Goal: Task Accomplishment & Management: Manage account settings

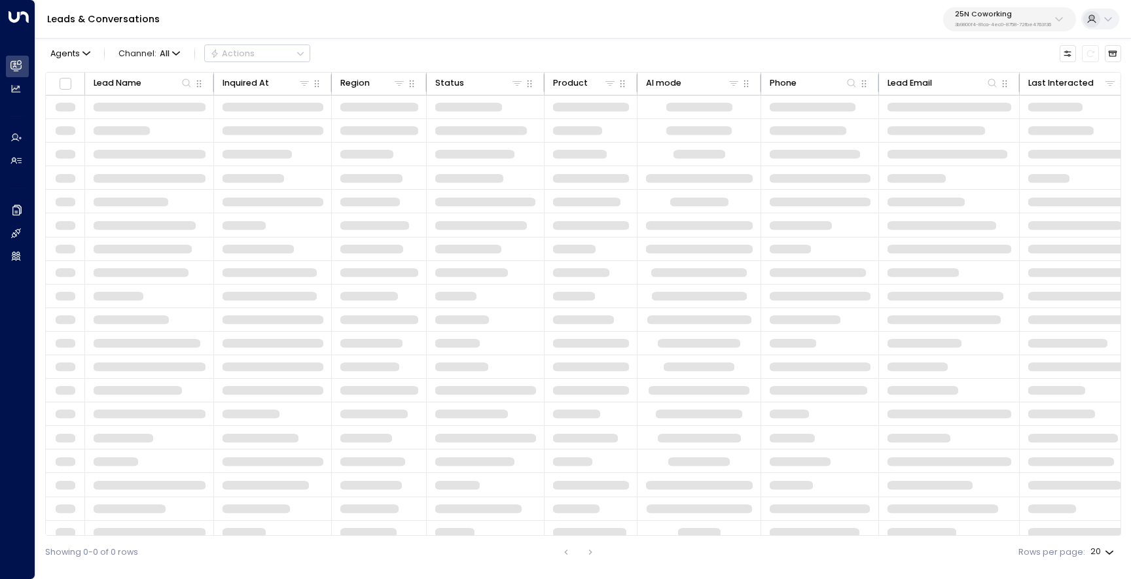
click at [1028, 18] on div "25N Coworking 3b9800f4-81ca-4ec0-8758-72fbe4763f36" at bounding box center [1003, 18] width 96 height 17
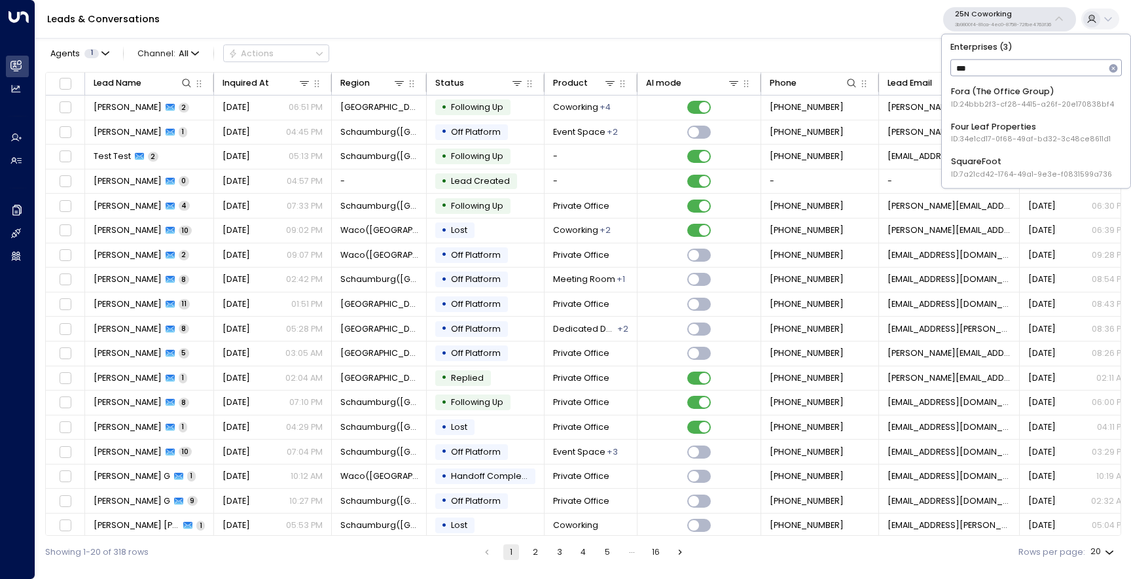
type input "****"
click at [980, 103] on span "ID: 34e1cd17-0f68-49af-bd32-3c48ce8611d1" at bounding box center [1031, 105] width 160 height 10
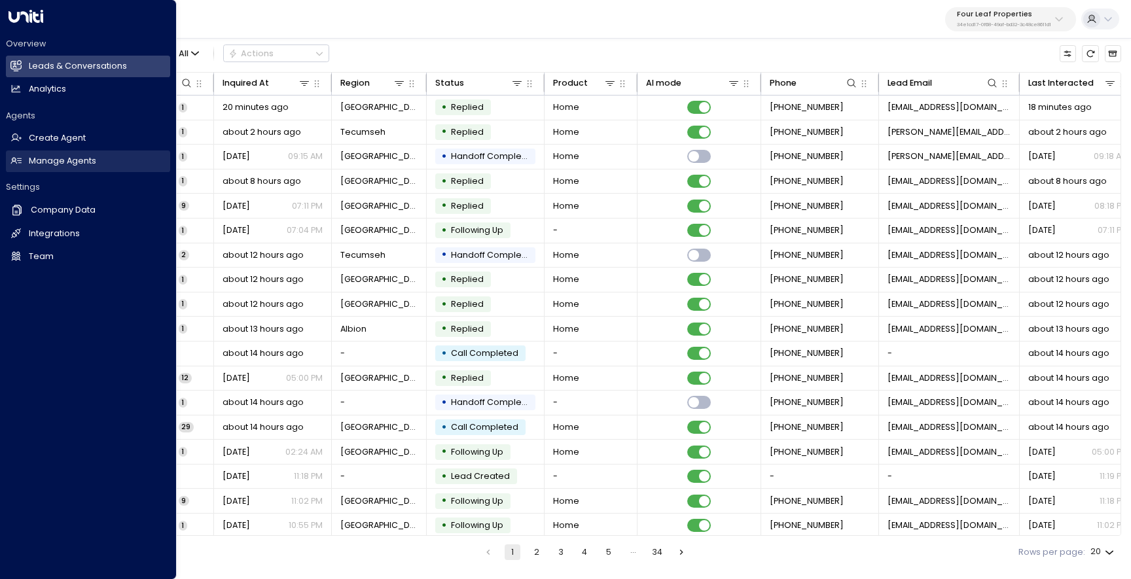
click at [48, 167] on h2 "Manage Agents" at bounding box center [62, 161] width 67 height 12
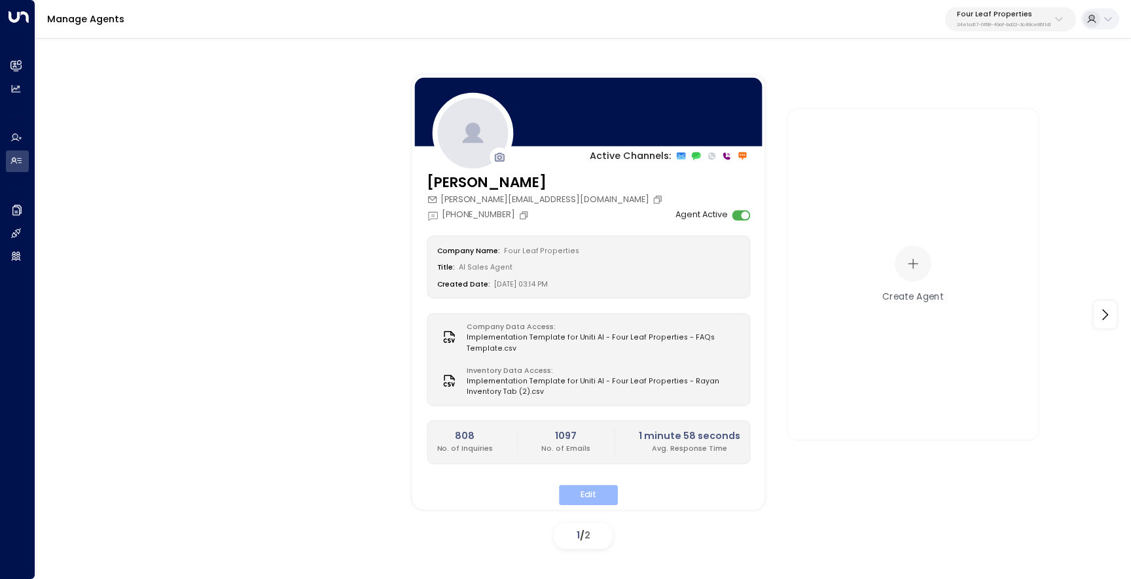
click at [601, 504] on button "Edit" at bounding box center [588, 495] width 59 height 20
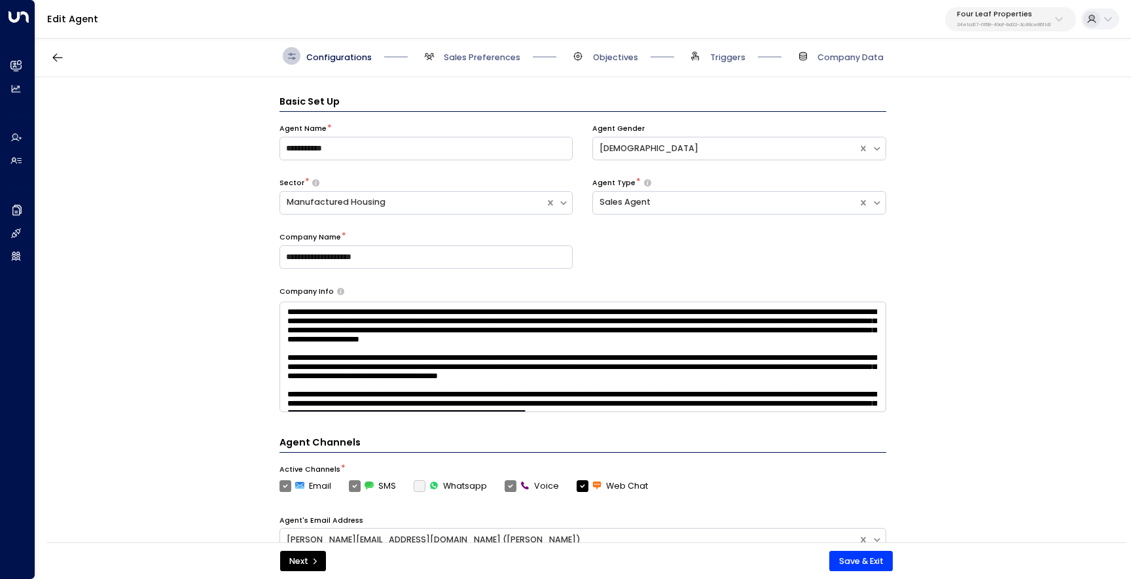
scroll to position [18, 0]
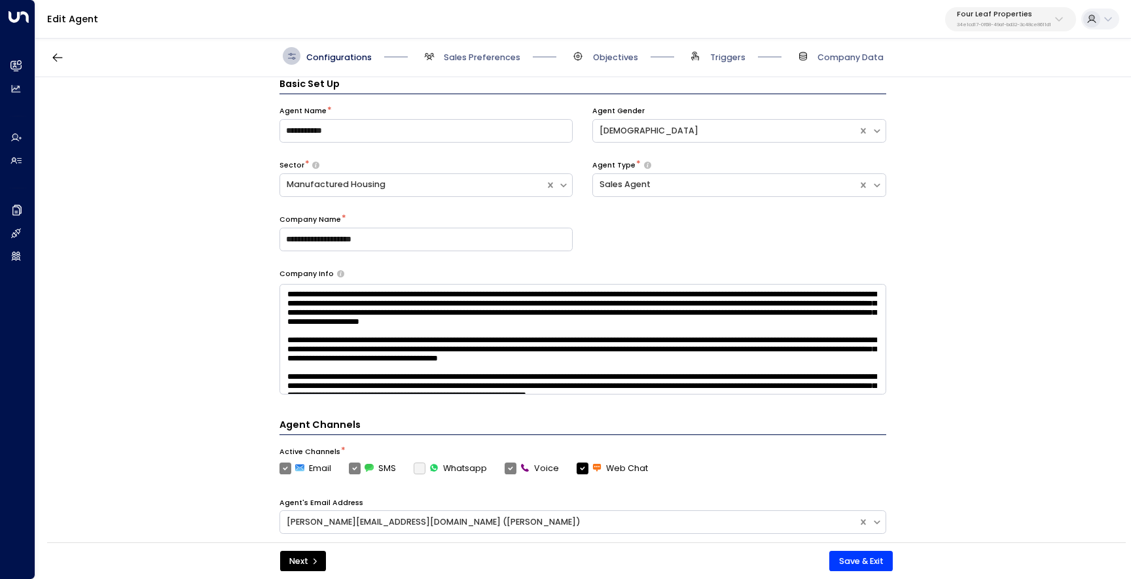
click at [504, 68] on div "Configurations Sales Preferences Objectives Triggers Company Data" at bounding box center [583, 56] width 1096 height 42
click at [600, 56] on span "Objectives" at bounding box center [615, 58] width 45 height 12
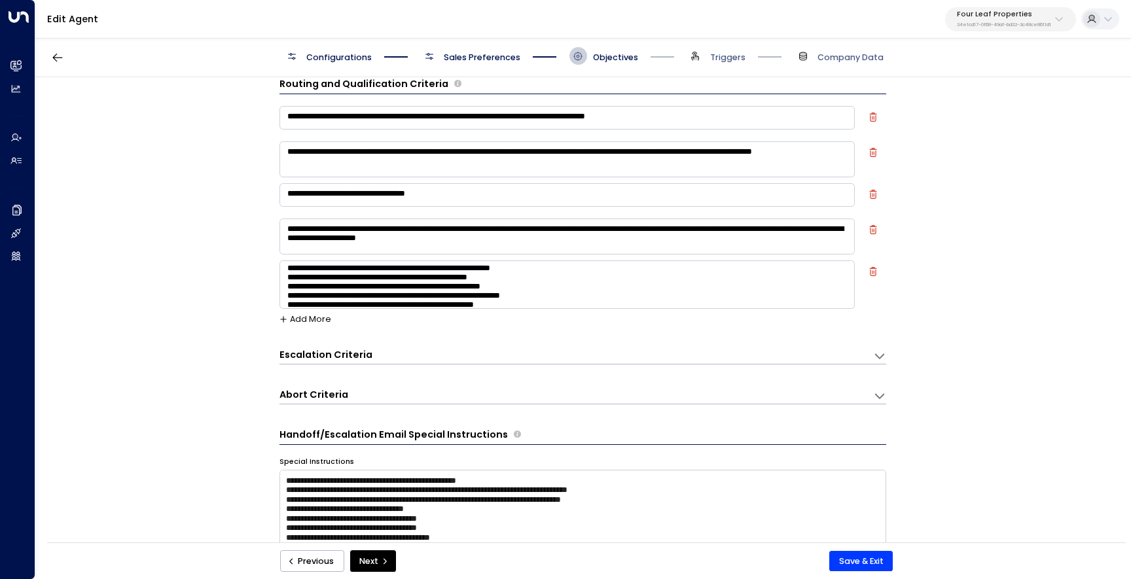
scroll to position [23, 0]
click at [385, 358] on div "Escalation Criteria Reset" at bounding box center [571, 355] width 582 height 14
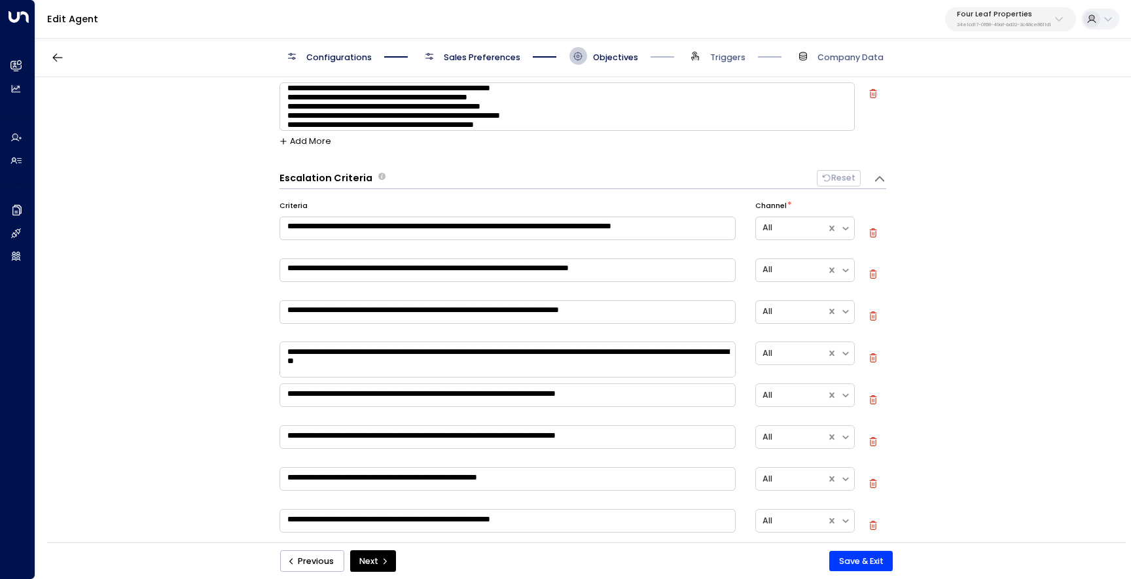
scroll to position [369, 0]
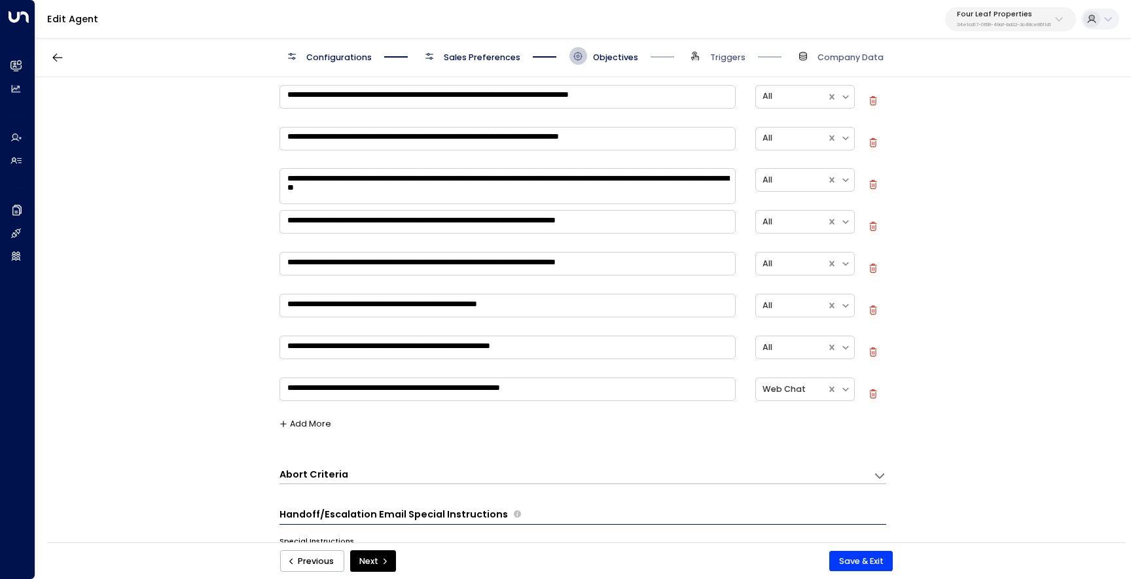
click at [321, 387] on textarea "**********" at bounding box center [508, 390] width 457 height 24
click at [413, 400] on textarea "**********" at bounding box center [508, 390] width 457 height 24
drag, startPoint x: 405, startPoint y: 390, endPoint x: 267, endPoint y: 388, distance: 138.1
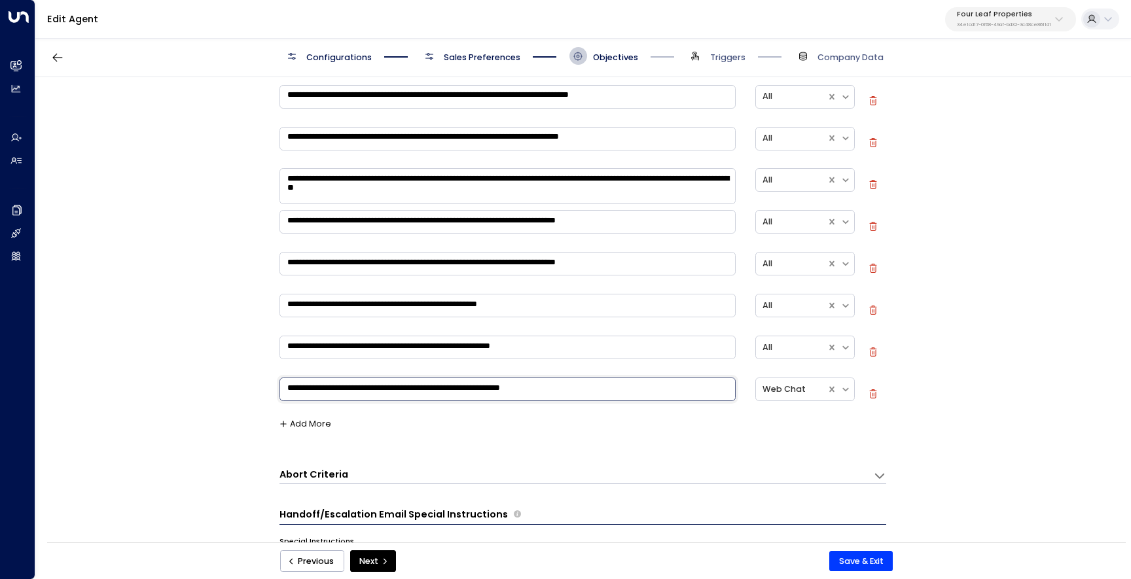
click at [266, 388] on div "**********" at bounding box center [582, 313] width 1095 height 473
click at [346, 391] on textarea "**********" at bounding box center [508, 390] width 457 height 24
drag, startPoint x: 362, startPoint y: 390, endPoint x: 350, endPoint y: 390, distance: 12.4
click at [350, 390] on textarea "**********" at bounding box center [508, 390] width 457 height 24
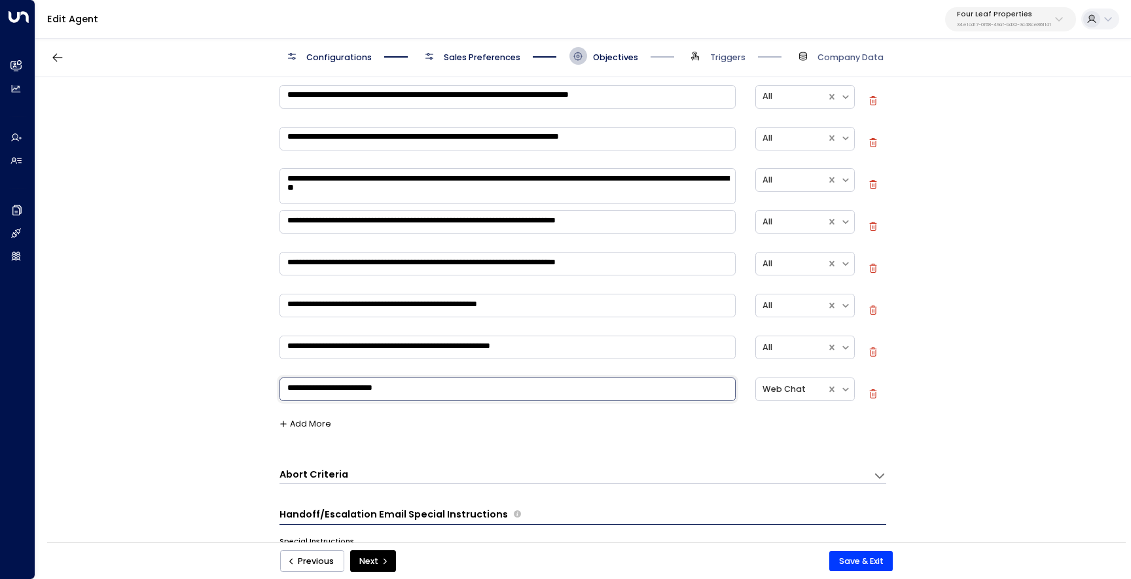
type textarea "**********"
click at [687, 416] on div "**********" at bounding box center [583, 230] width 607 height 428
click at [848, 561] on button "Save & Exit" at bounding box center [860, 561] width 63 height 21
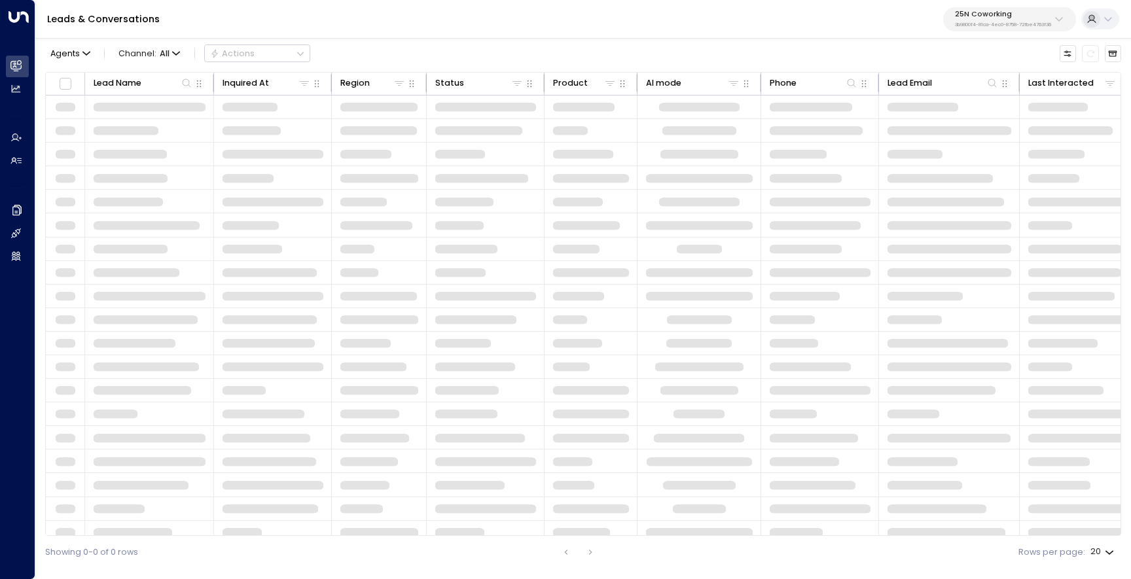
click at [981, 17] on p "25N Coworking" at bounding box center [1003, 14] width 96 height 8
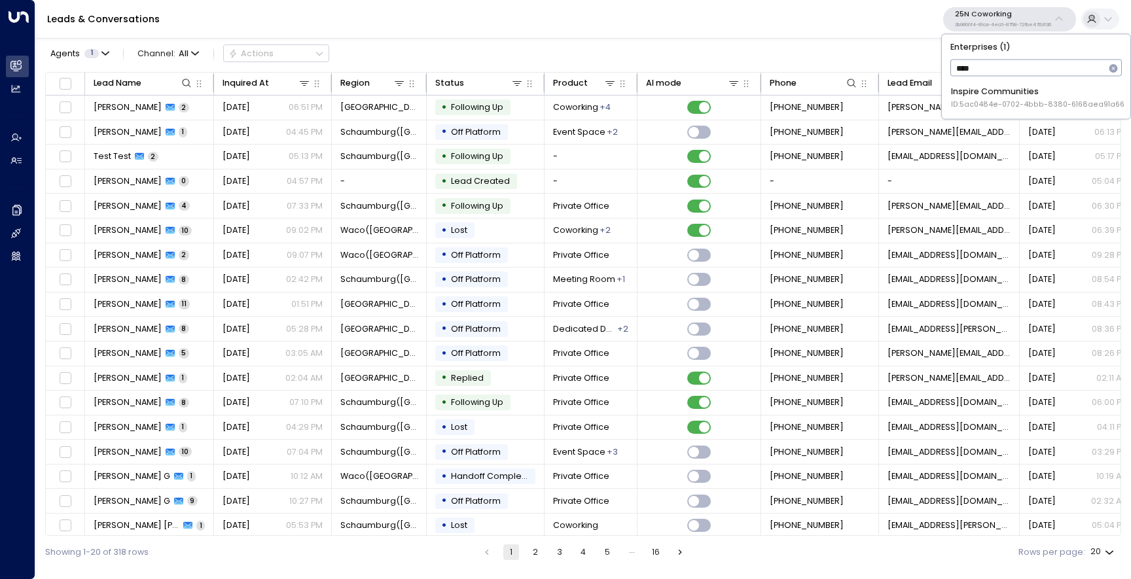
type input "*****"
click at [968, 94] on div "Inspire Communities ID: 5ac0484e-0702-4bbb-8380-6168aea91a66" at bounding box center [1037, 98] width 173 height 24
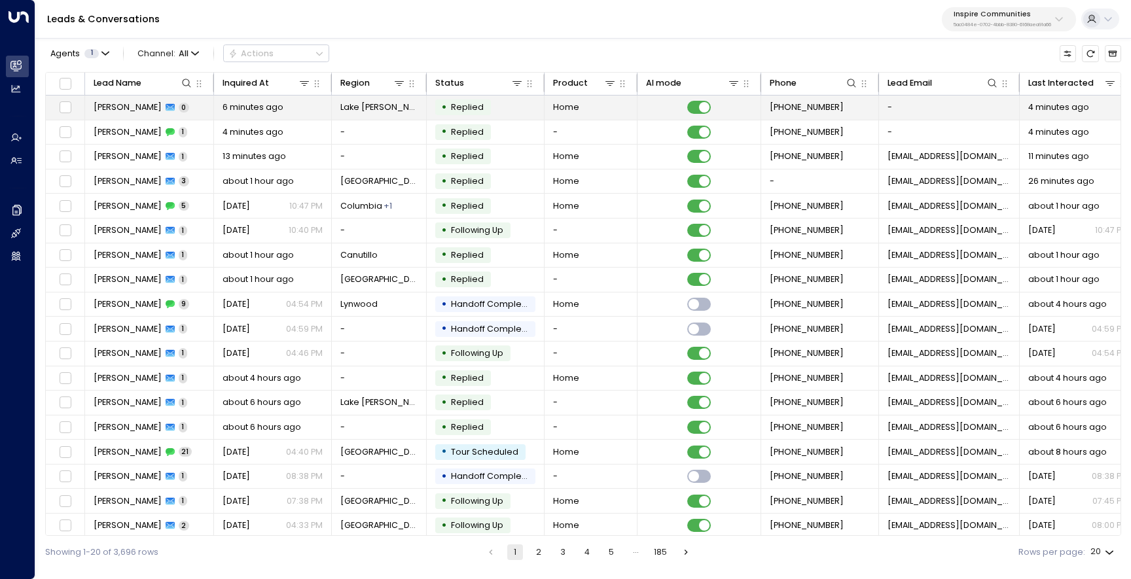
click at [117, 101] on span "Romona Huff Naquin" at bounding box center [128, 107] width 68 height 12
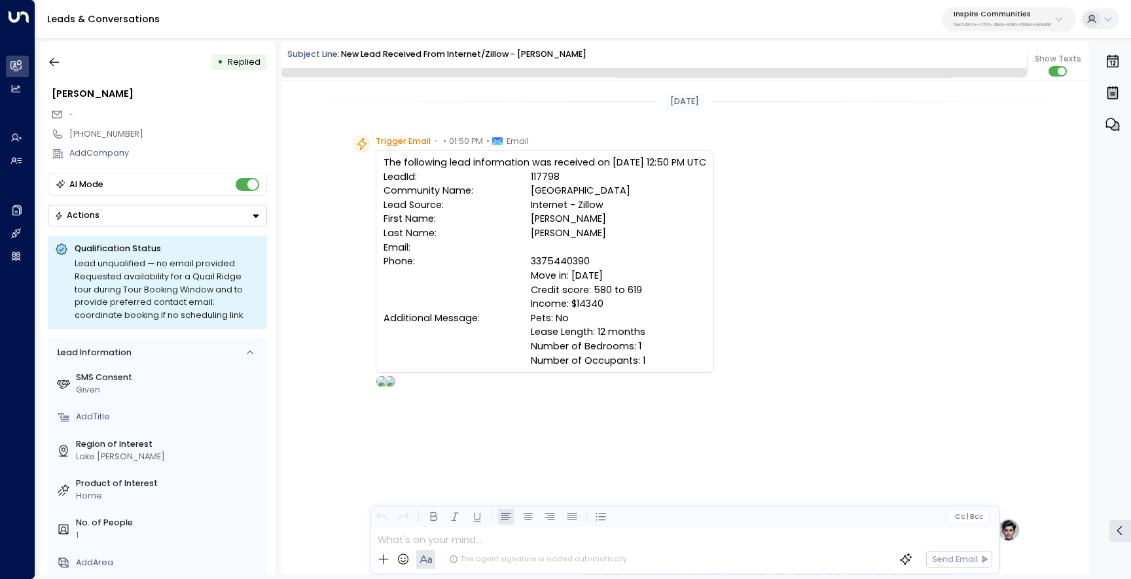
scroll to position [32, 0]
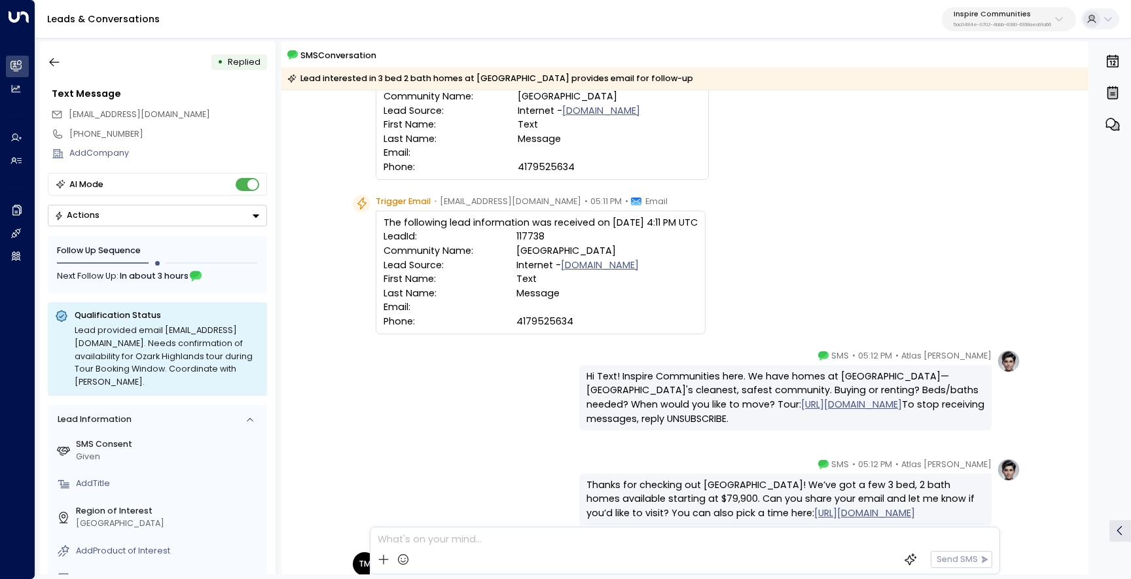
scroll to position [116, 0]
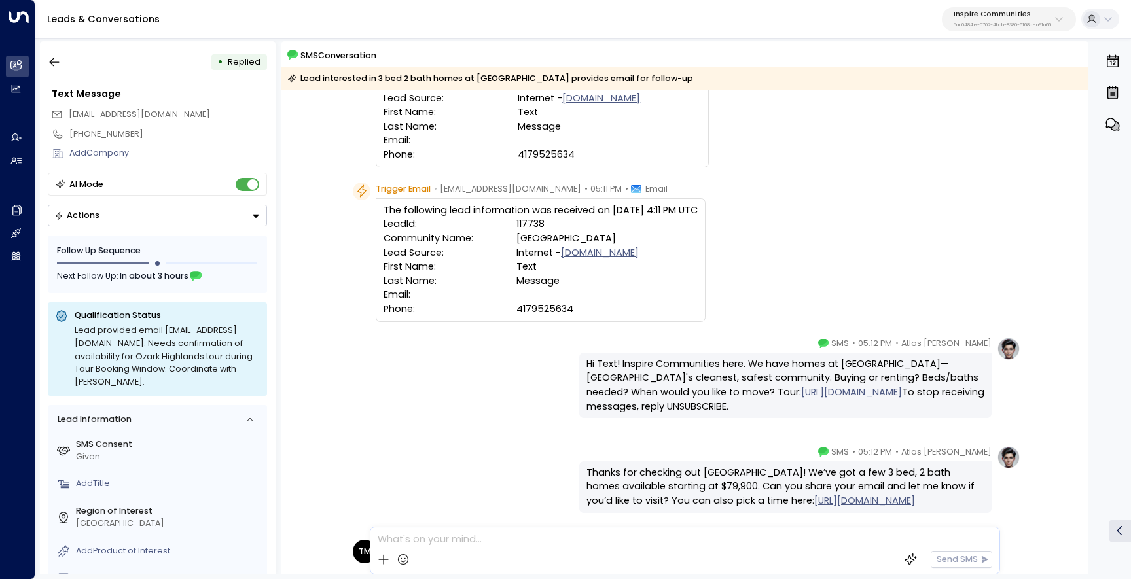
click at [1123, 124] on button "button" at bounding box center [1112, 124] width 23 height 29
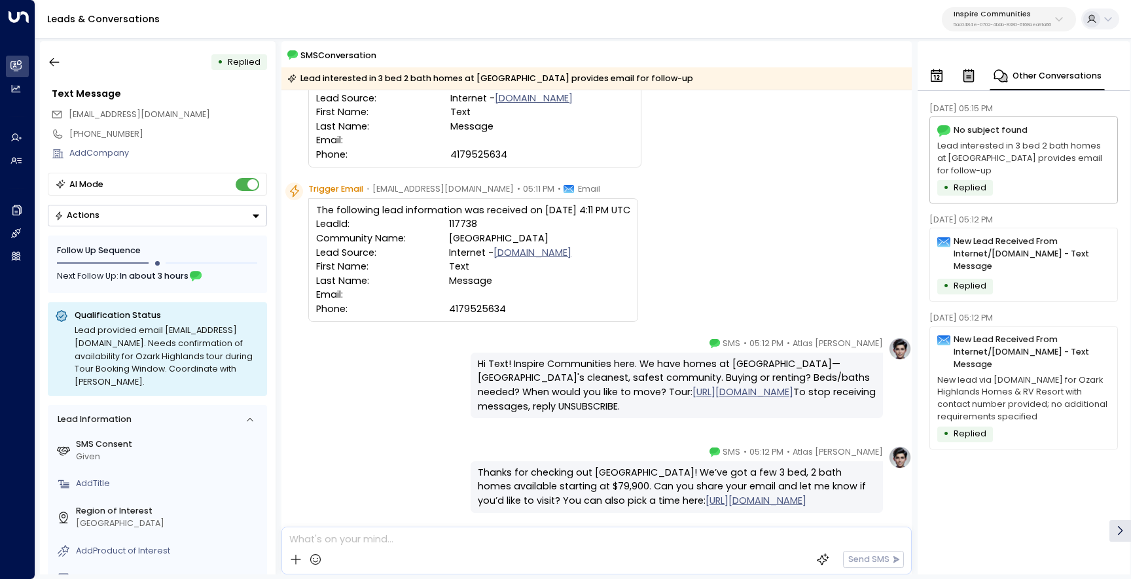
click at [1035, 336] on p "New Lead Received From Internet/MHVillage.com - Text Message" at bounding box center [1032, 352] width 157 height 37
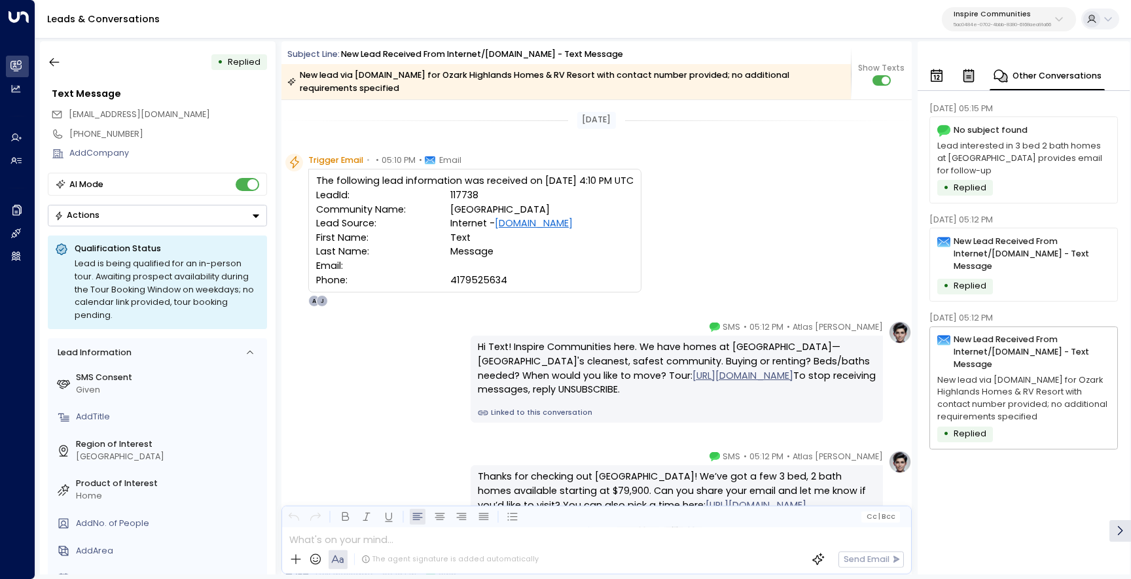
click at [1057, 293] on div "New Lead Received From Internet/MHVillage.com - Text Message • Replied" at bounding box center [1024, 265] width 189 height 74
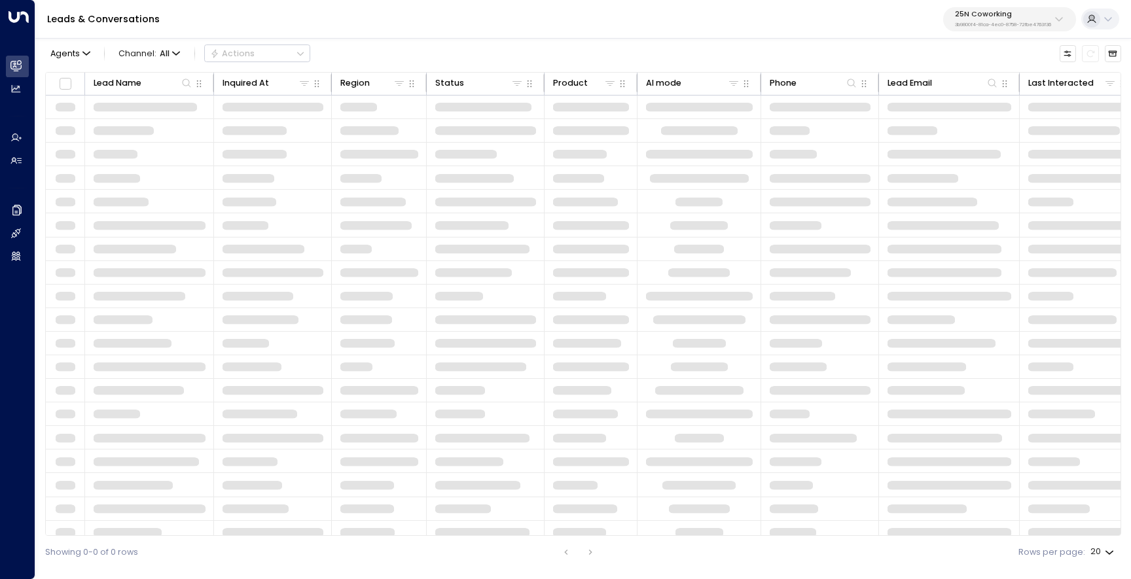
click at [1003, 27] on p "3b9800f4-81ca-4ec0-8758-72fbe4763f36" at bounding box center [1003, 24] width 96 height 5
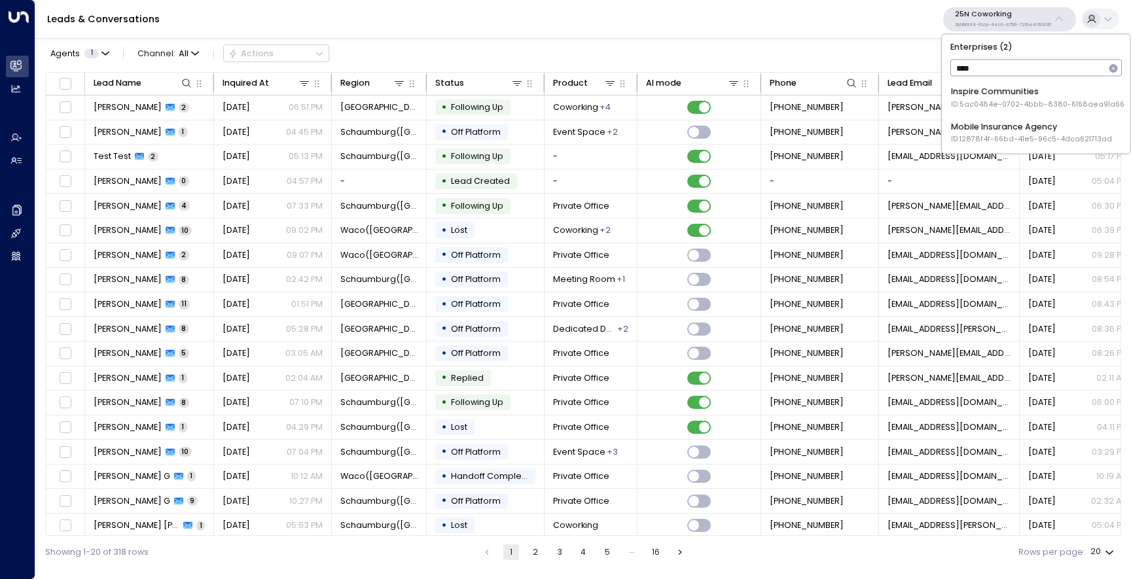
type input "*****"
click at [985, 84] on li "Inspire Communities ID: 5ac0484e-0702-4bbb-8380-6168aea91a66" at bounding box center [1036, 98] width 179 height 32
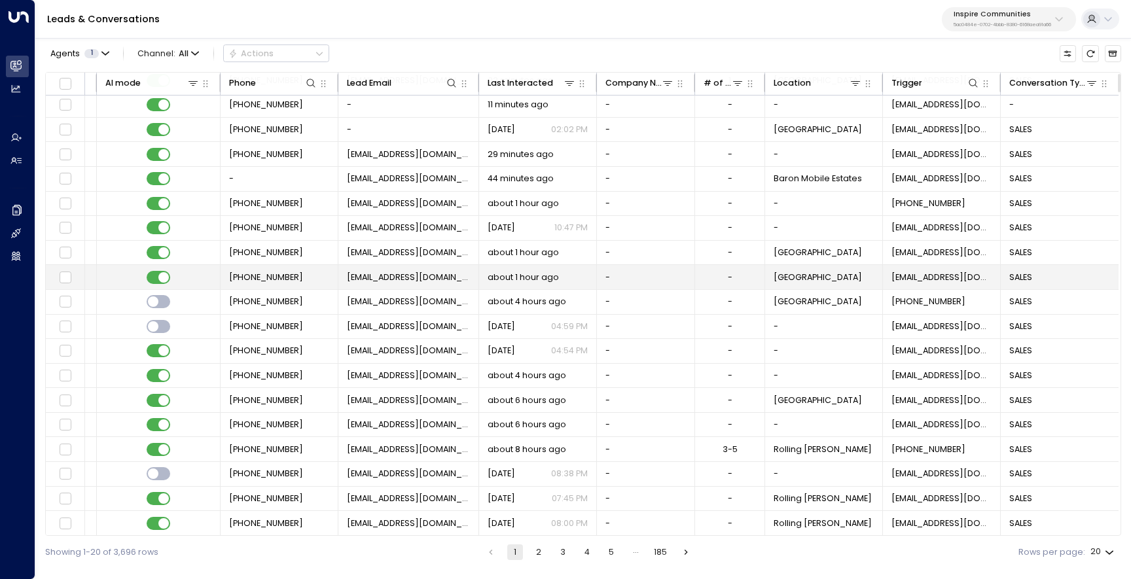
scroll to position [0, 544]
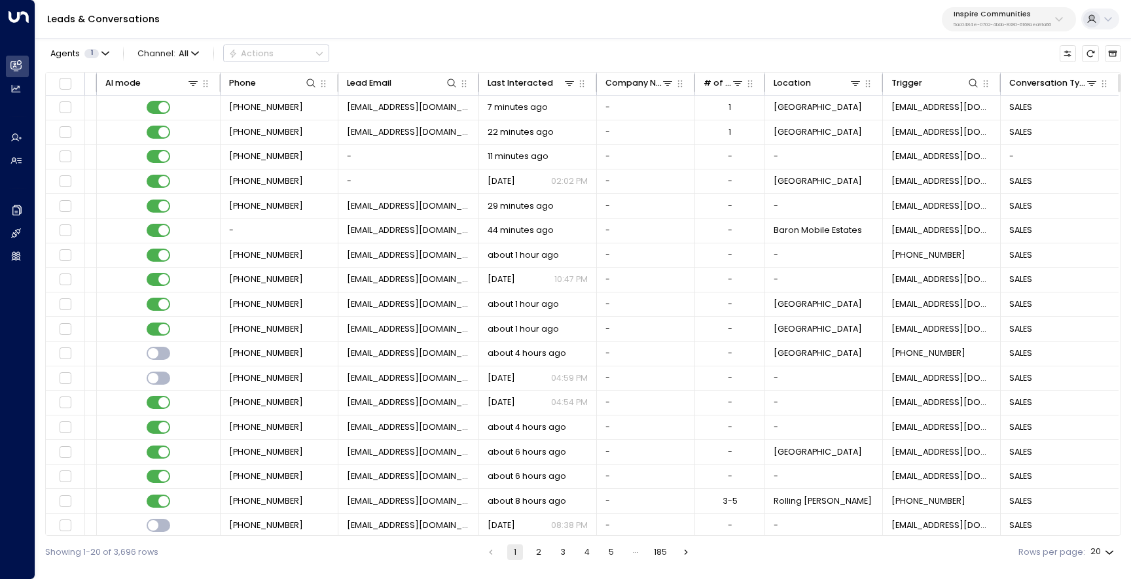
click at [544, 558] on button "2" at bounding box center [539, 553] width 16 height 16
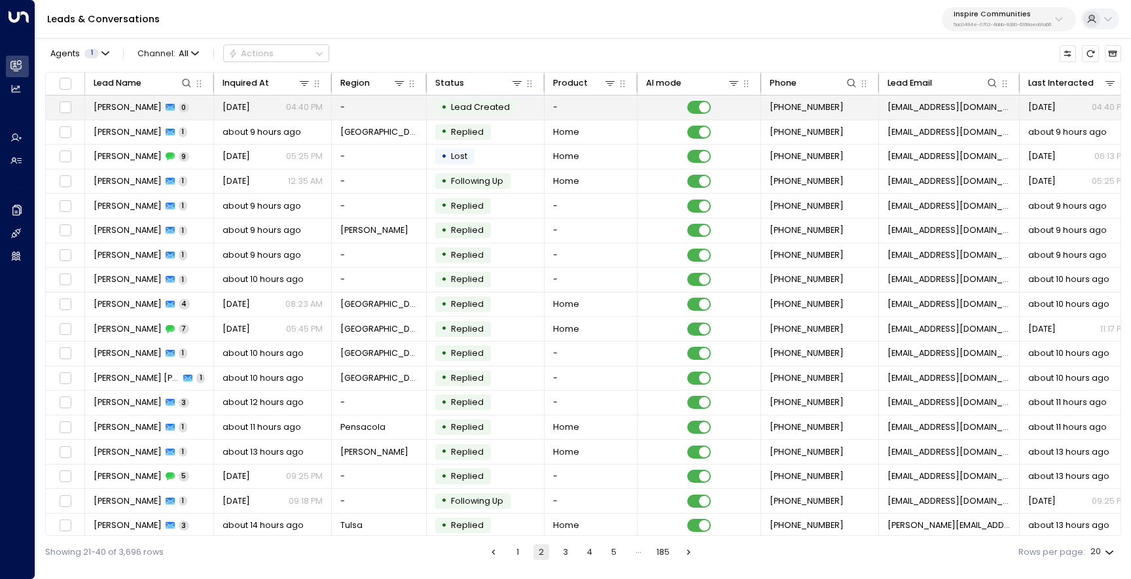
click at [118, 109] on span "Nicole Miles" at bounding box center [128, 107] width 68 height 12
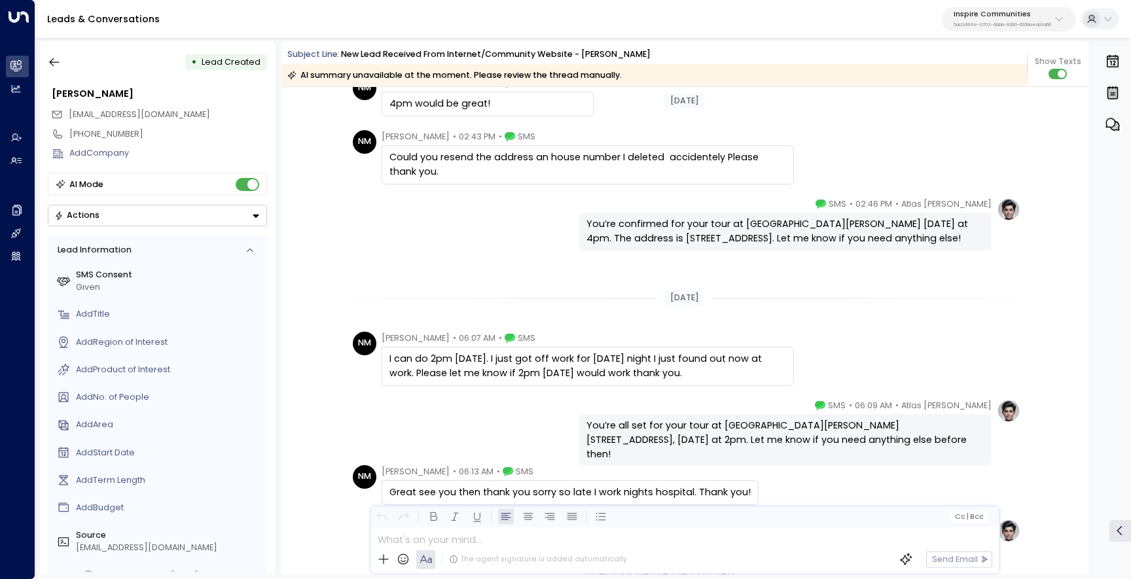
scroll to position [1805, 0]
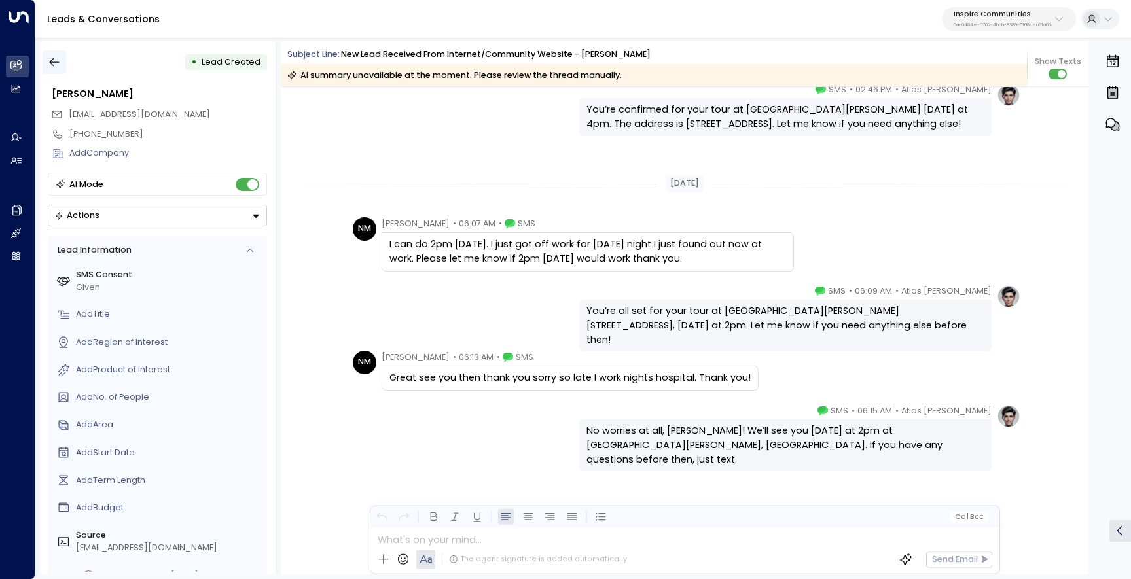
click at [52, 60] on icon "button" at bounding box center [55, 62] width 10 height 9
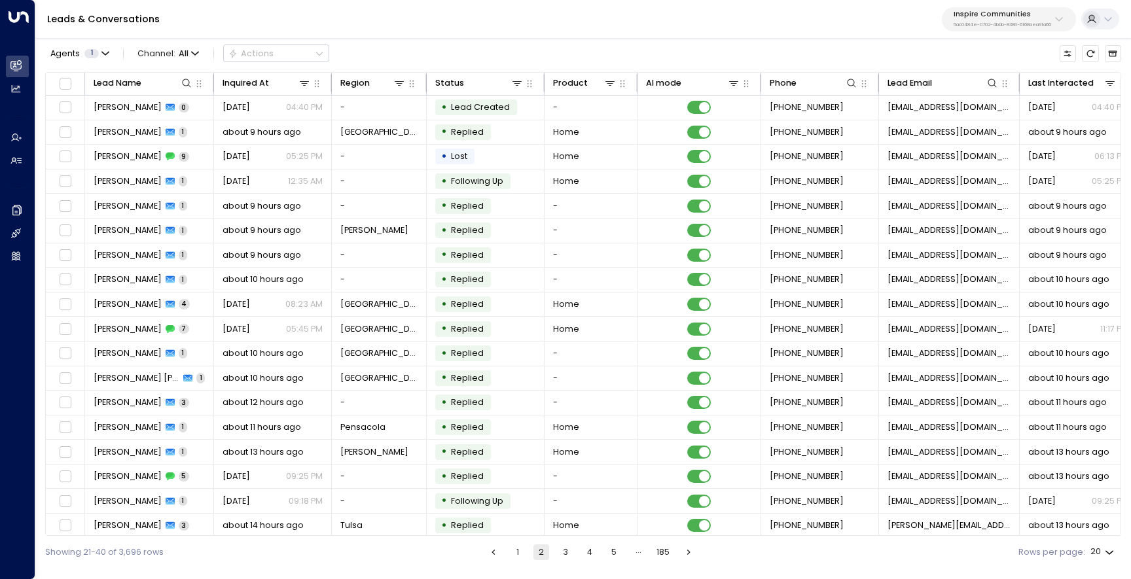
click at [560, 551] on button "3" at bounding box center [566, 553] width 16 height 16
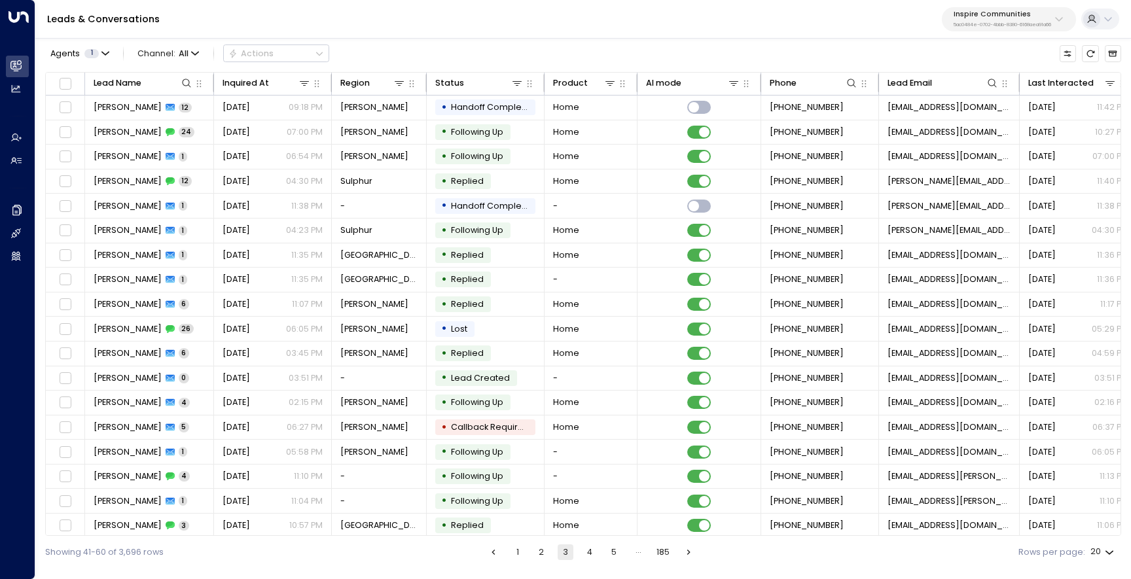
scroll to position [0, 544]
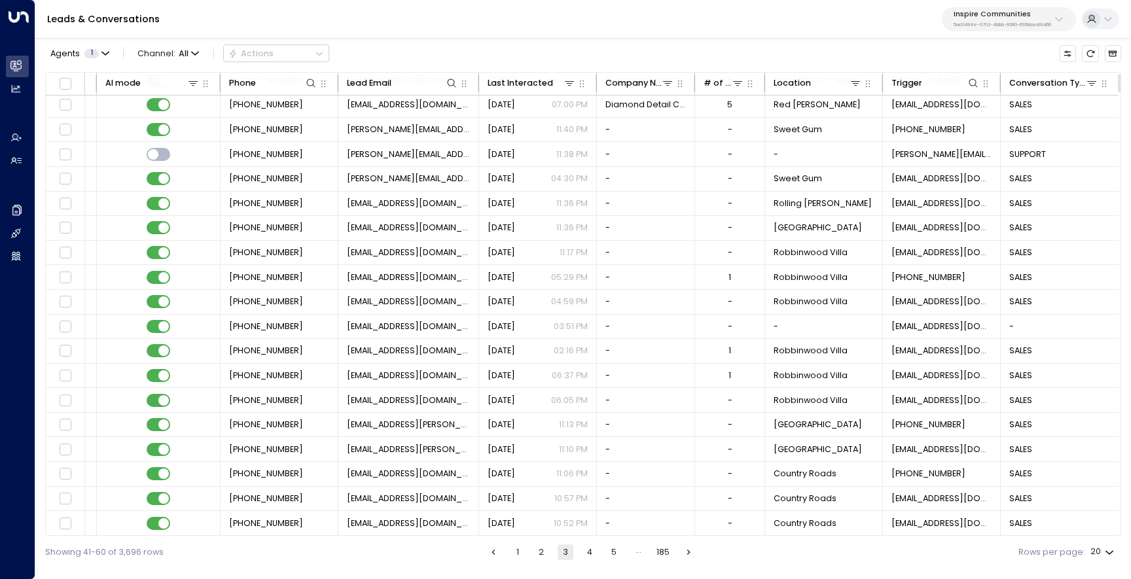
click at [592, 550] on button "4" at bounding box center [590, 553] width 16 height 16
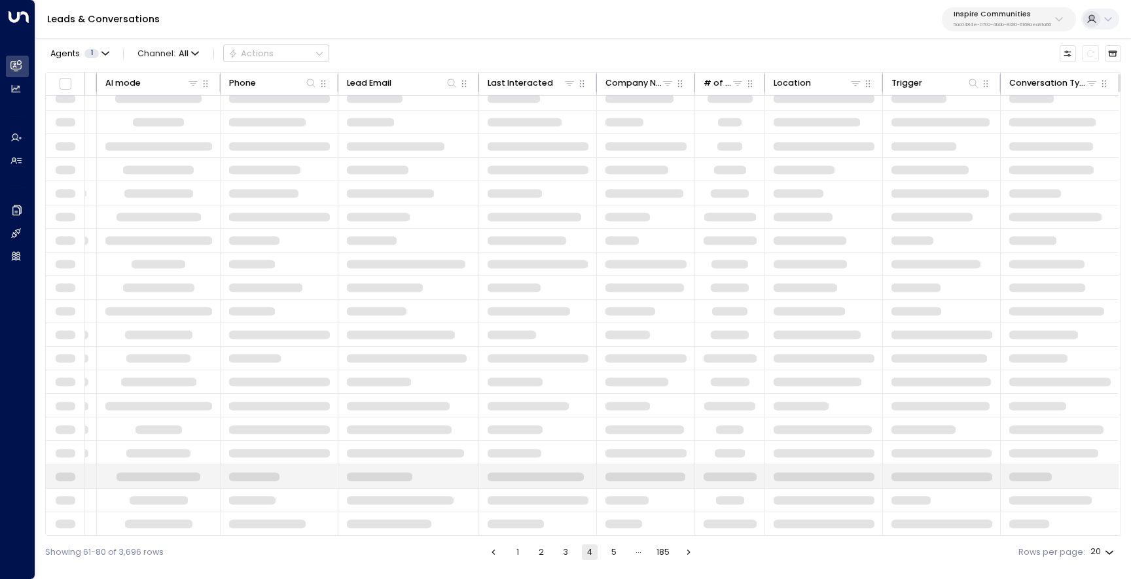
scroll to position [55, 544]
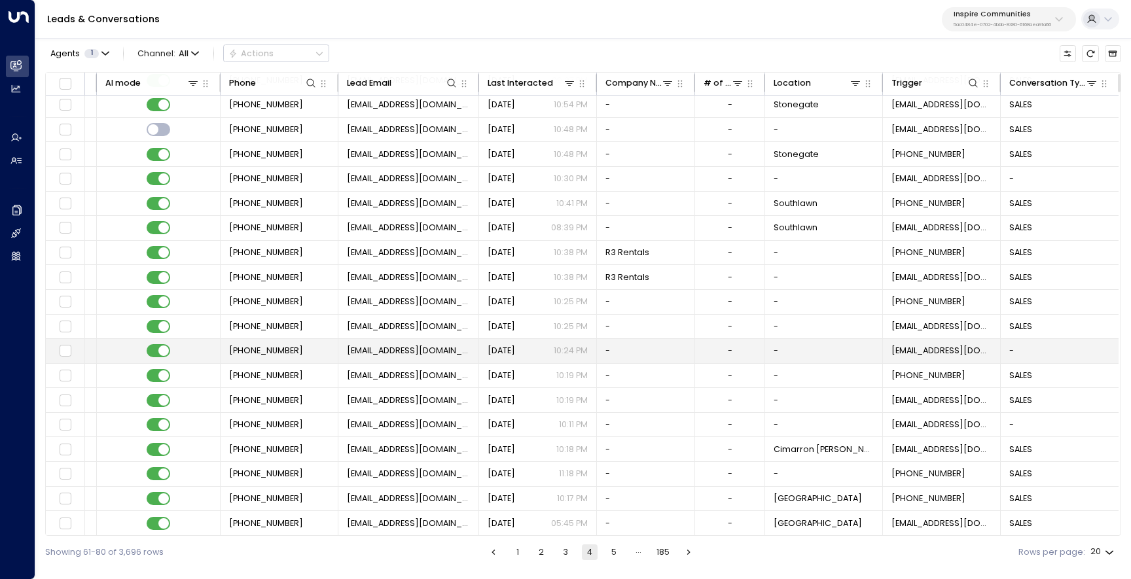
click at [397, 345] on span "fawadhamidi45@yahoo.com" at bounding box center [409, 351] width 124 height 12
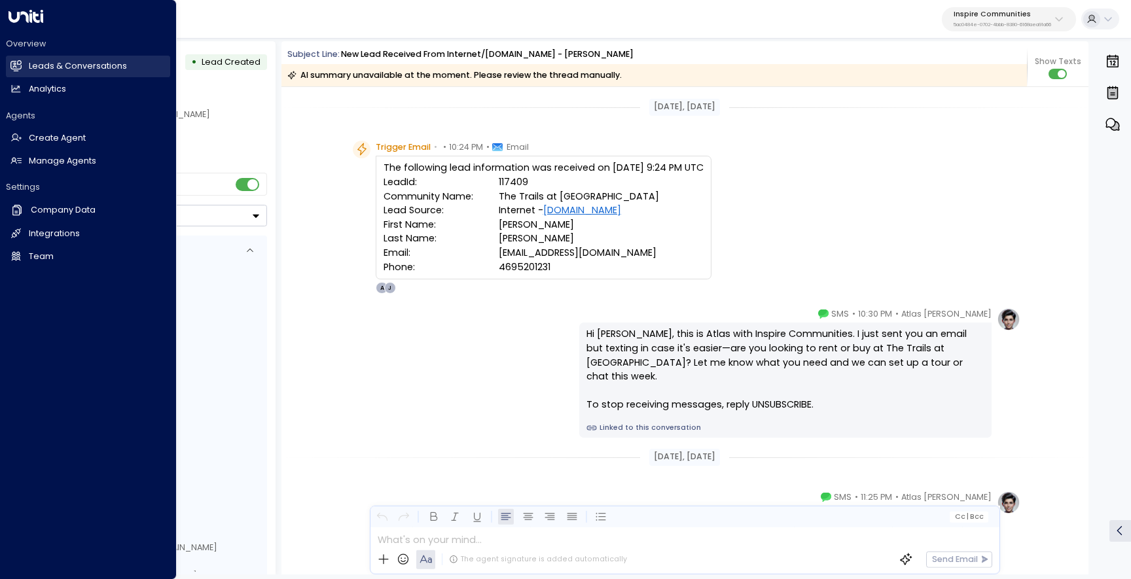
click at [14, 69] on icon at bounding box center [16, 66] width 10 height 8
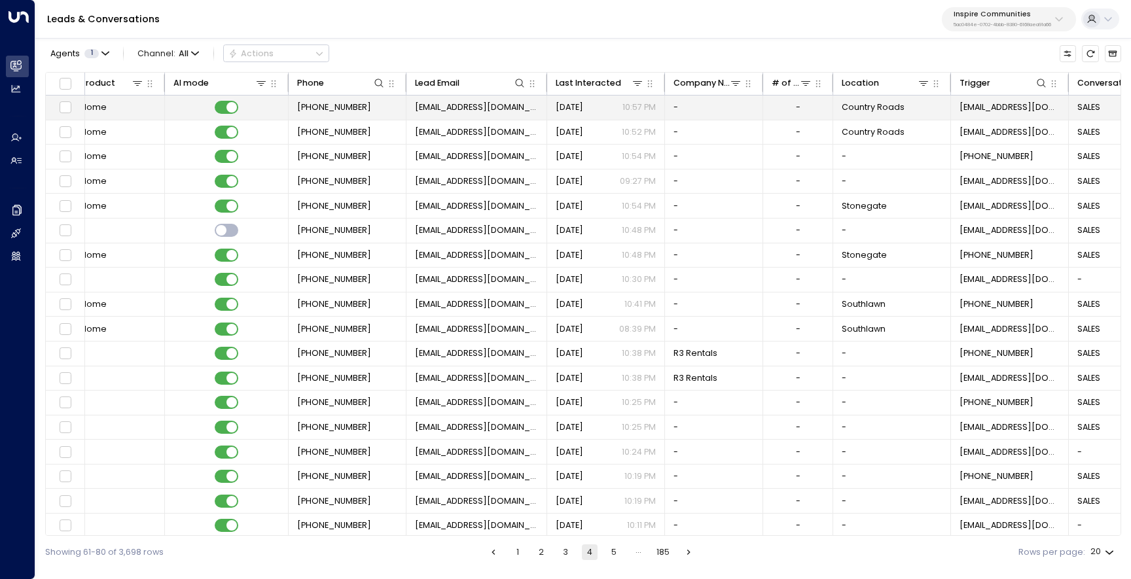
scroll to position [0, 544]
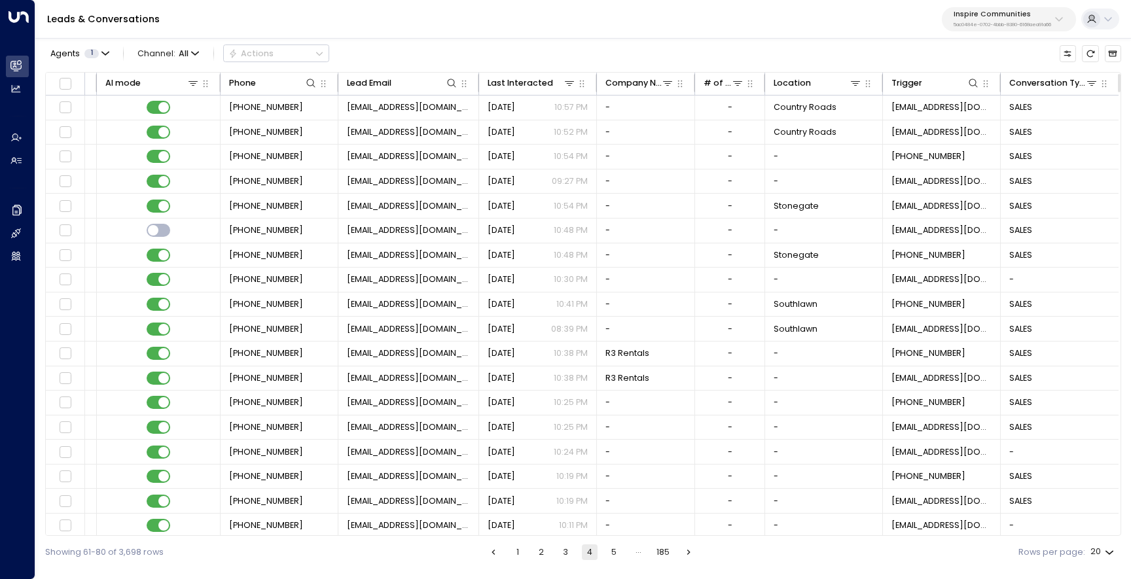
click at [998, 24] on p "5ac0484e-0702-4bbb-8380-6168aea91a66" at bounding box center [1003, 24] width 98 height 5
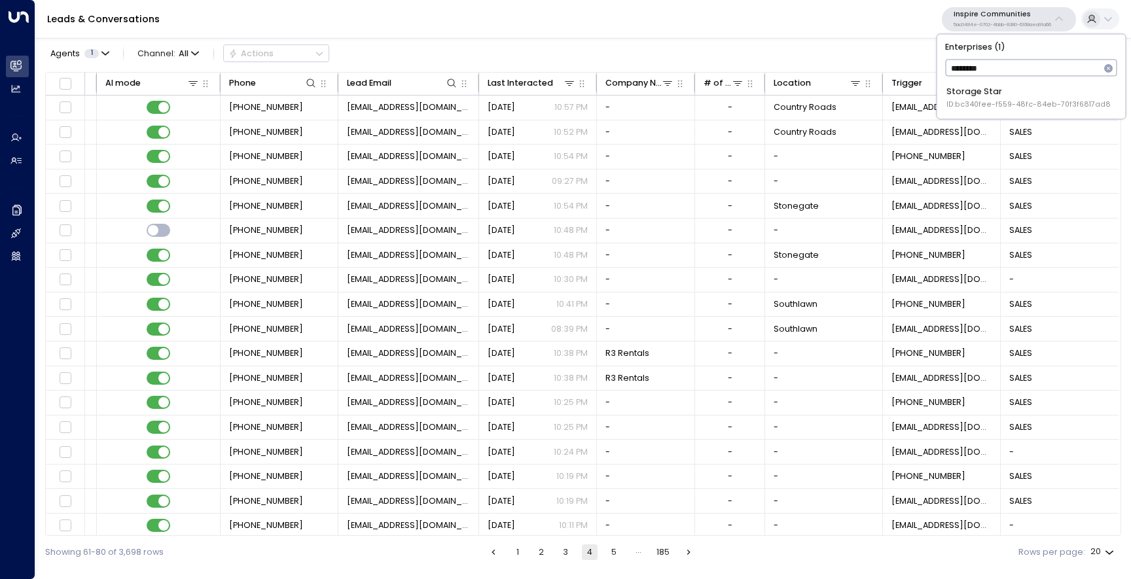
type input "*********"
click at [1008, 101] on span "ID: bc340fee-f559-48fc-84eb-70f3f6817ad8" at bounding box center [1029, 105] width 164 height 10
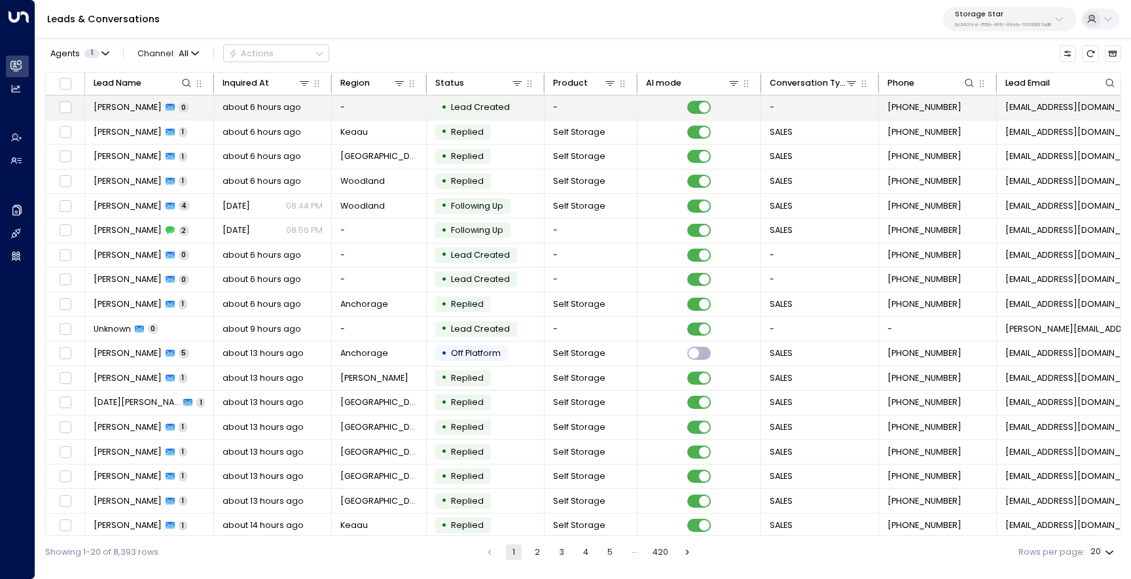
click at [788, 108] on td "-" at bounding box center [820, 108] width 118 height 24
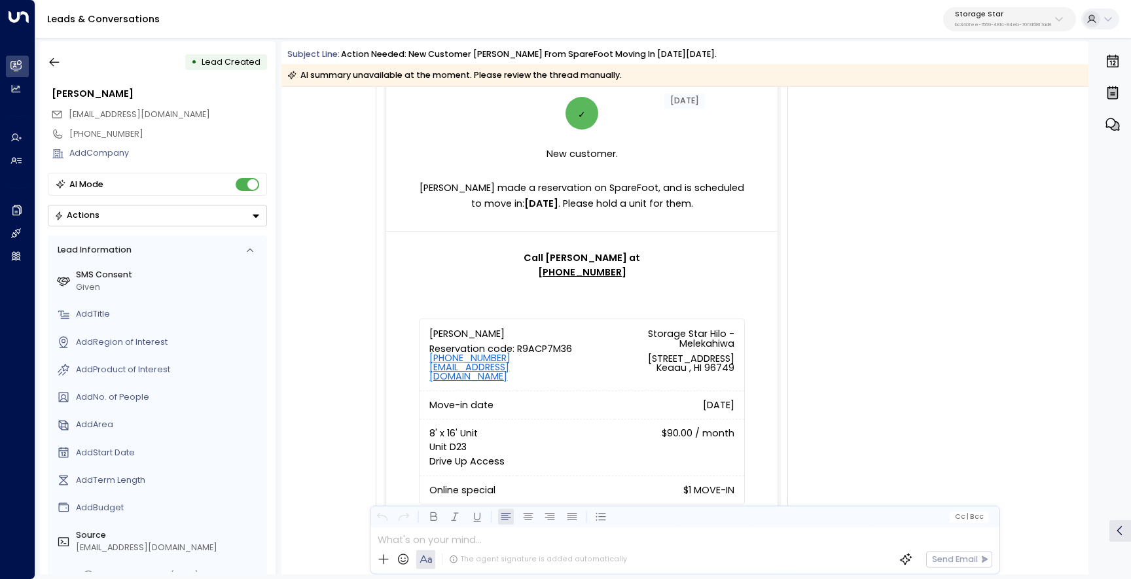
scroll to position [163, 0]
click at [45, 65] on button "button" at bounding box center [55, 62] width 24 height 24
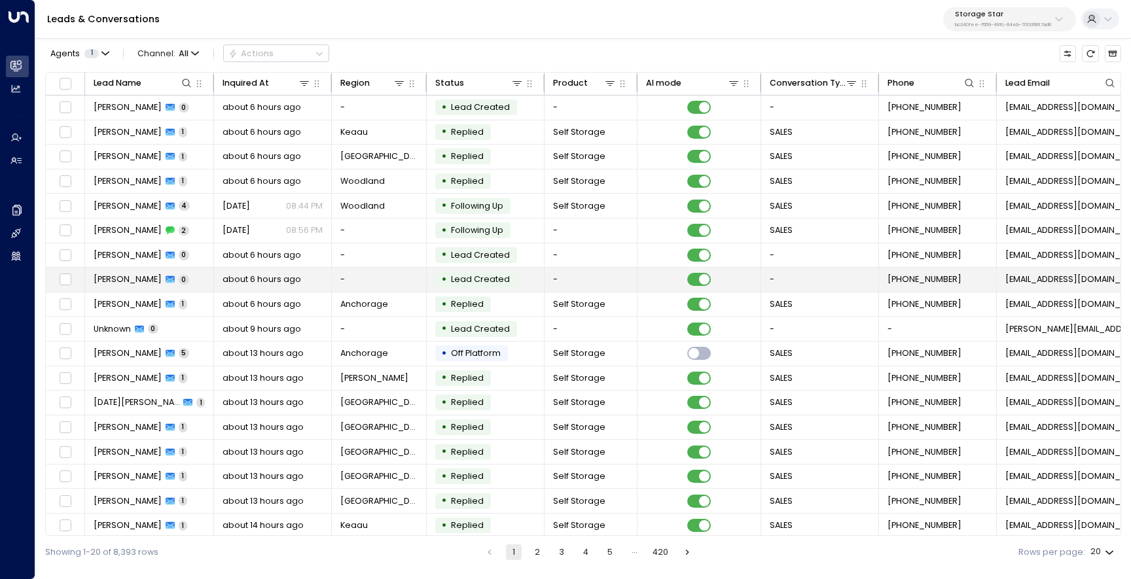
click at [270, 276] on span "about 6 hours ago" at bounding box center [262, 280] width 79 height 12
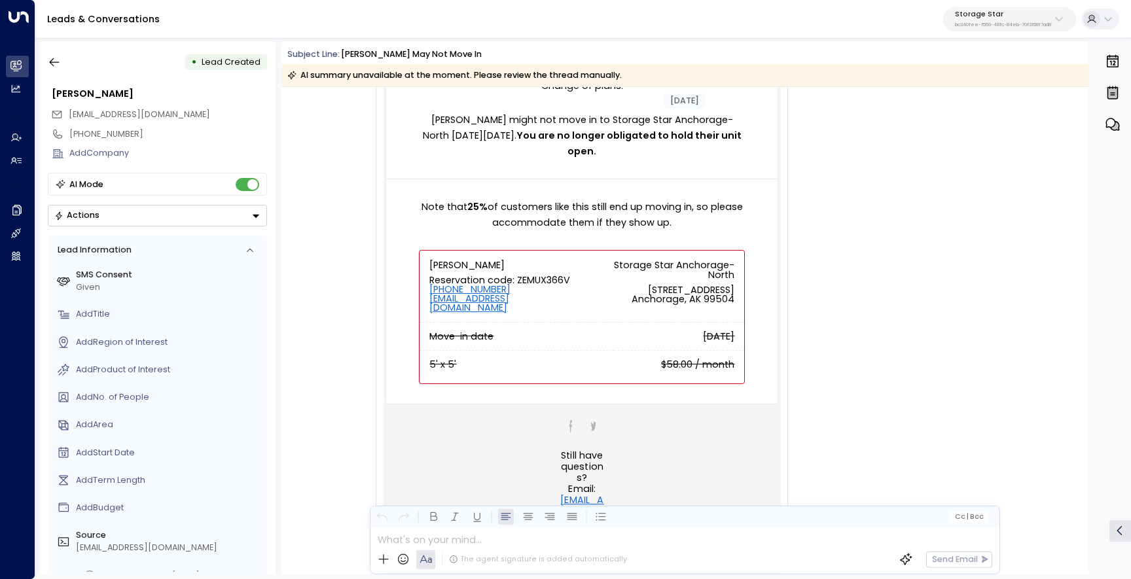
scroll to position [236, 0]
click at [61, 62] on icon "button" at bounding box center [54, 62] width 13 height 13
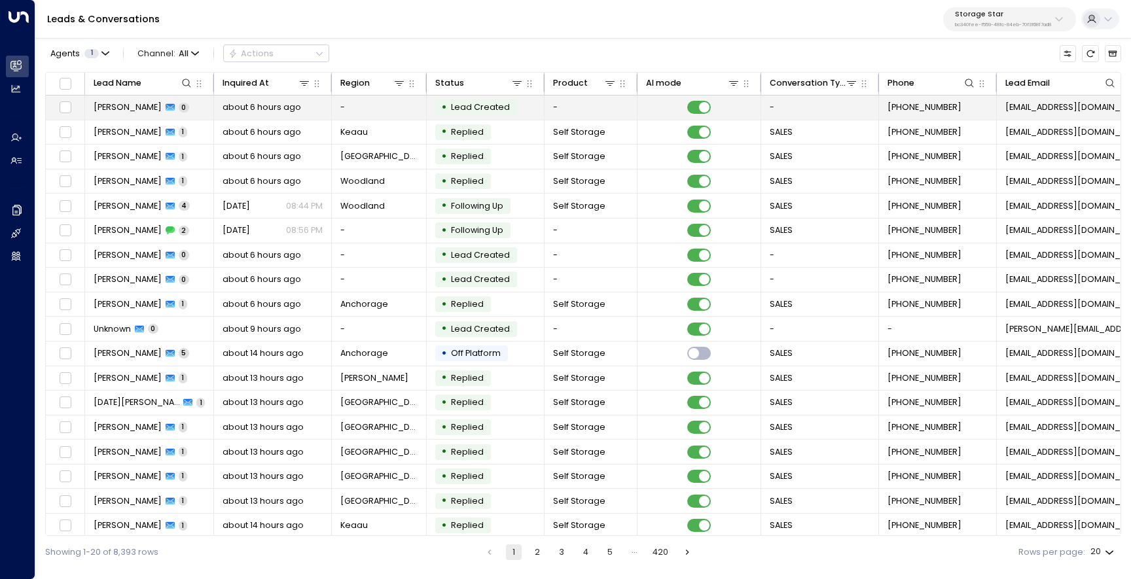
click at [136, 112] on span "Peri Staudinger" at bounding box center [128, 107] width 68 height 12
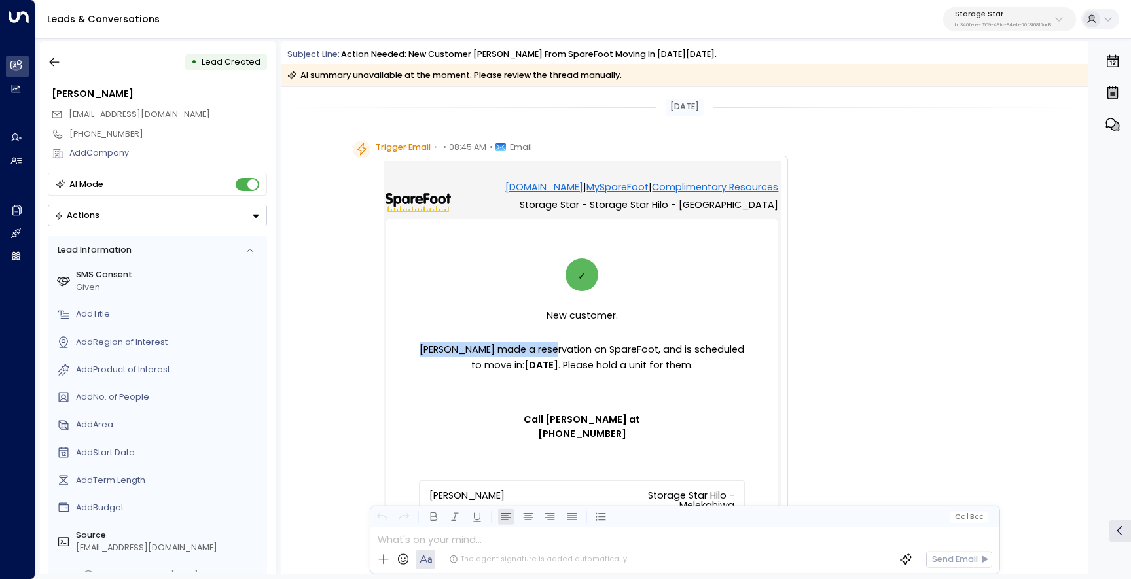
drag, startPoint x: 566, startPoint y: 350, endPoint x: 434, endPoint y: 349, distance: 131.6
click at [434, 349] on p "Dannielyn Staudinger made a reservation on SpareFoot, and is scheduled to move …" at bounding box center [582, 357] width 326 height 31
copy p "Dannielyn Staudinger made"
click at [532, 384] on td at bounding box center [581, 383] width 391 height 20
drag, startPoint x: 532, startPoint y: 349, endPoint x: 433, endPoint y: 348, distance: 98.9
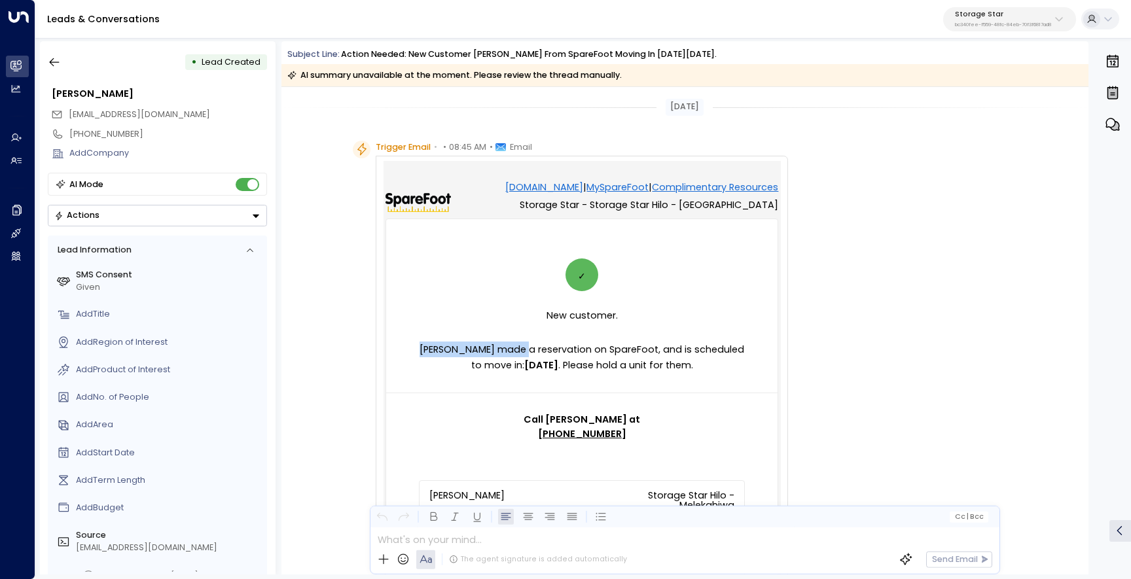
click at [433, 348] on p "Dannielyn Staudinger made a reservation on SpareFoot, and is scheduled to move …" at bounding box center [582, 357] width 326 height 31
drag, startPoint x: 536, startPoint y: 346, endPoint x: 446, endPoint y: 342, distance: 89.7
click at [447, 342] on p "Dannielyn Staudinger made a reservation on SpareFoot, and is scheduled to move …" at bounding box center [582, 357] width 326 height 31
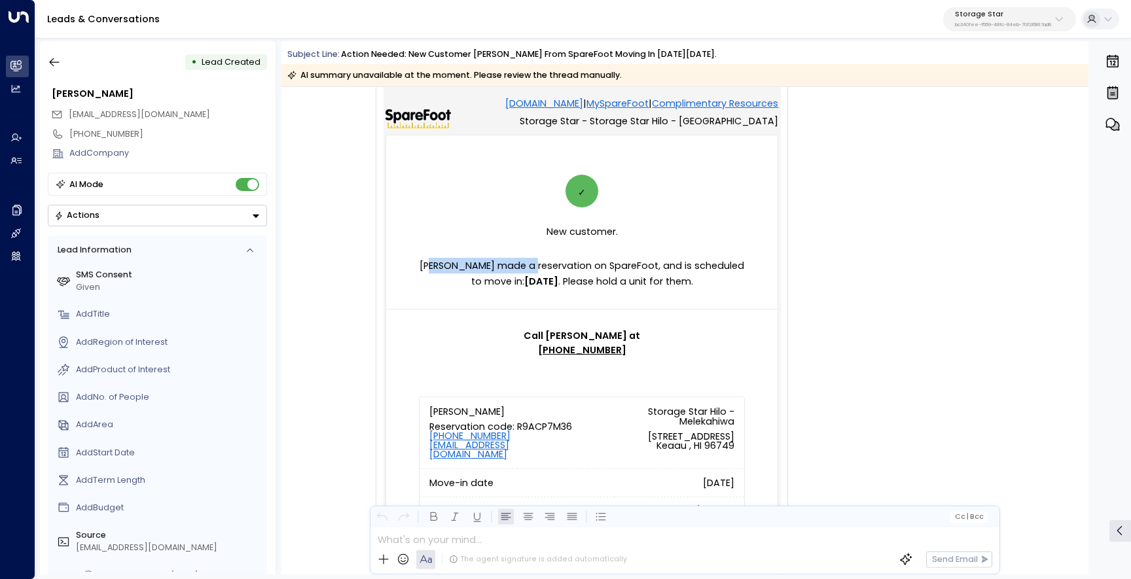
scroll to position [130, 0]
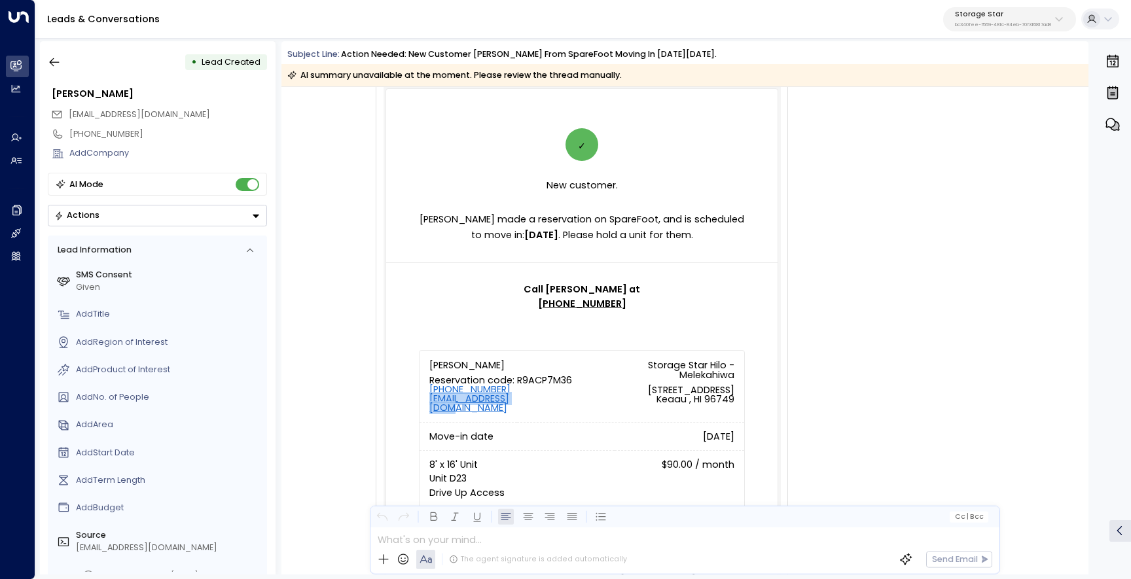
drag, startPoint x: 551, startPoint y: 400, endPoint x: 428, endPoint y: 400, distance: 123.1
click at [429, 400] on div "Reservation code: R9ACP7M36 (808) 987-1150 skkdos143@gmail.com" at bounding box center [500, 394] width 143 height 37
copy link "skkdos143@gmail.com"
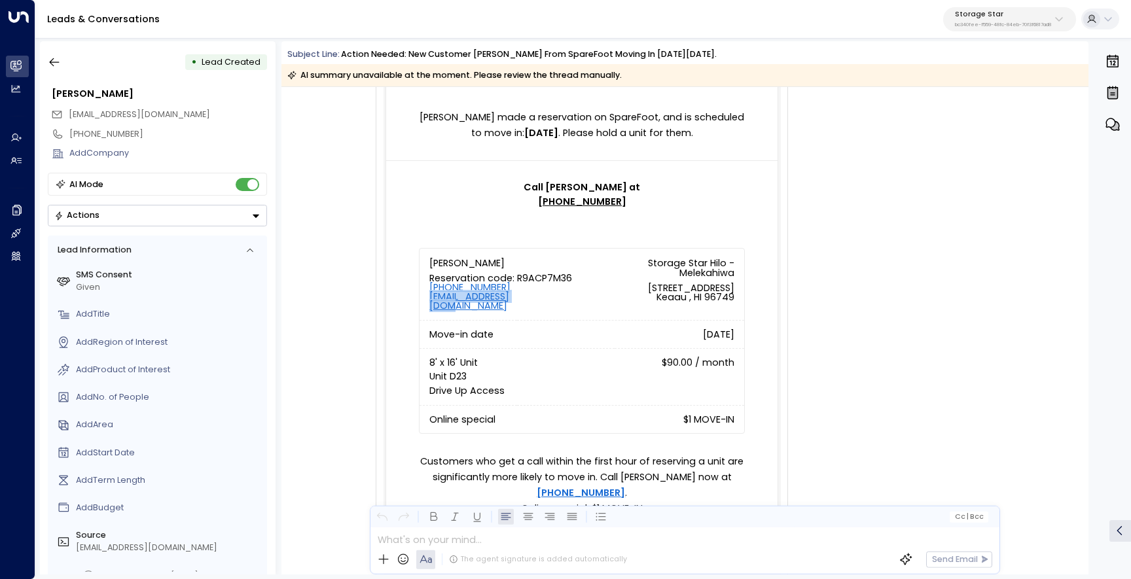
scroll to position [377, 0]
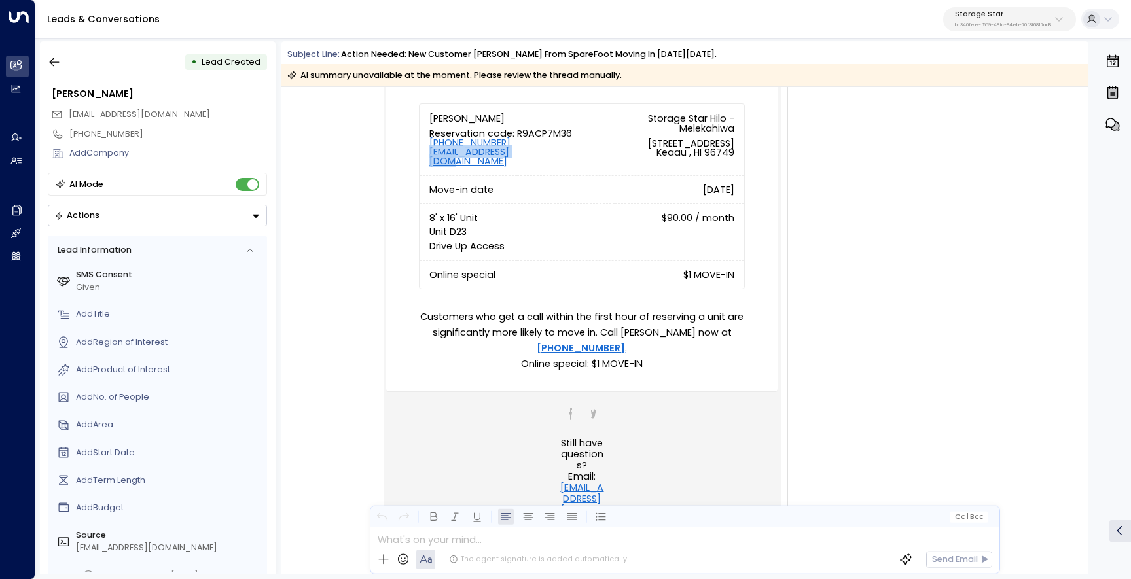
click at [1122, 134] on button "button" at bounding box center [1112, 124] width 23 height 29
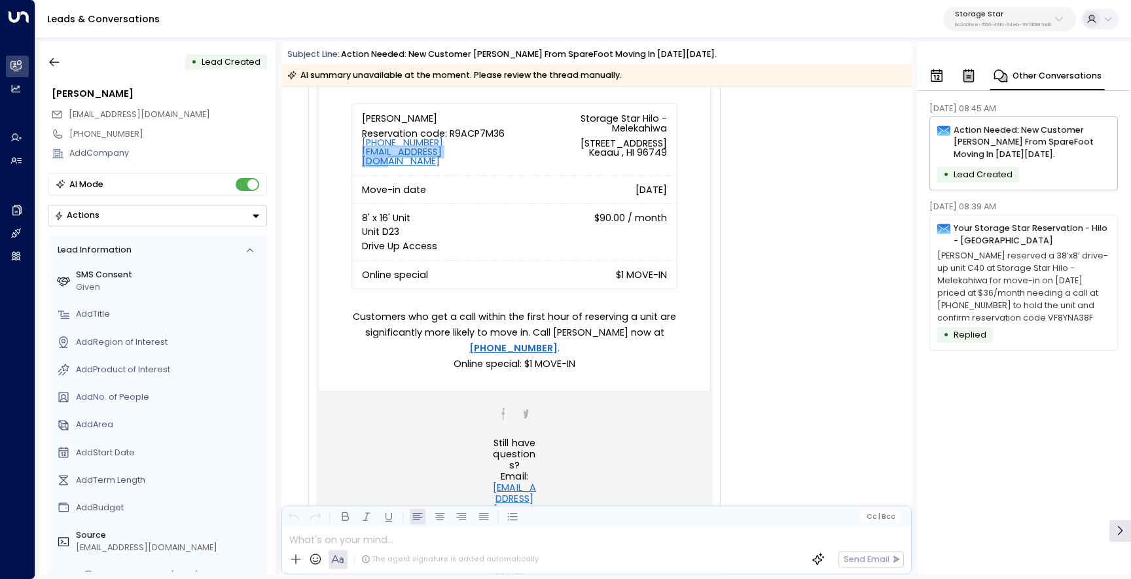
click at [1046, 270] on p "Peri Staudinger reserved a 38’x8’ drive-up unit C40 at Storage Star Hilo - Mele…" at bounding box center [1023, 287] width 173 height 74
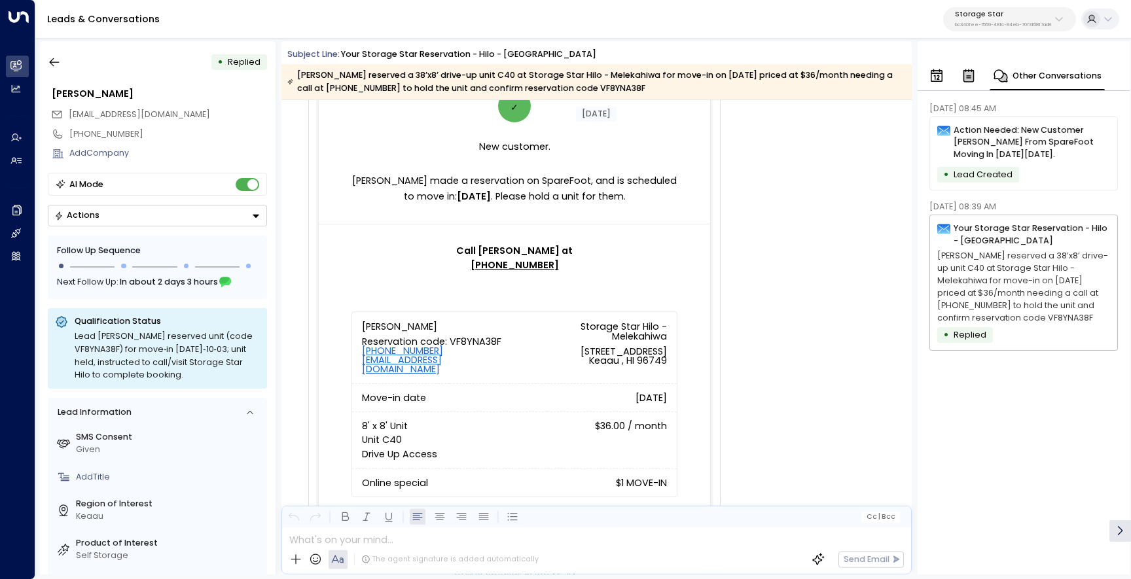
scroll to position [70, 0]
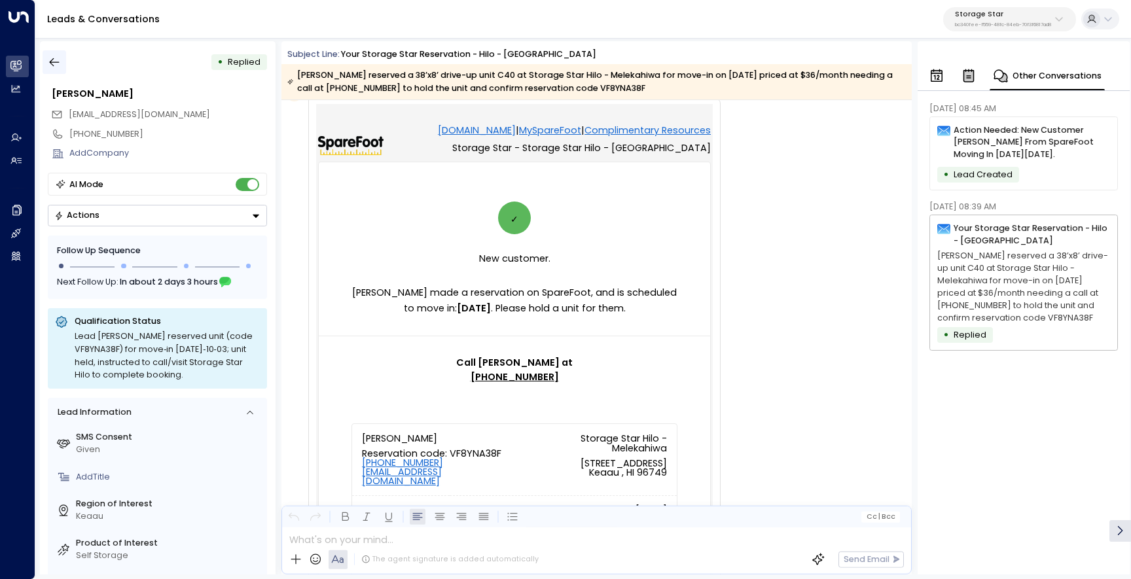
click at [50, 67] on icon "button" at bounding box center [54, 62] width 13 height 13
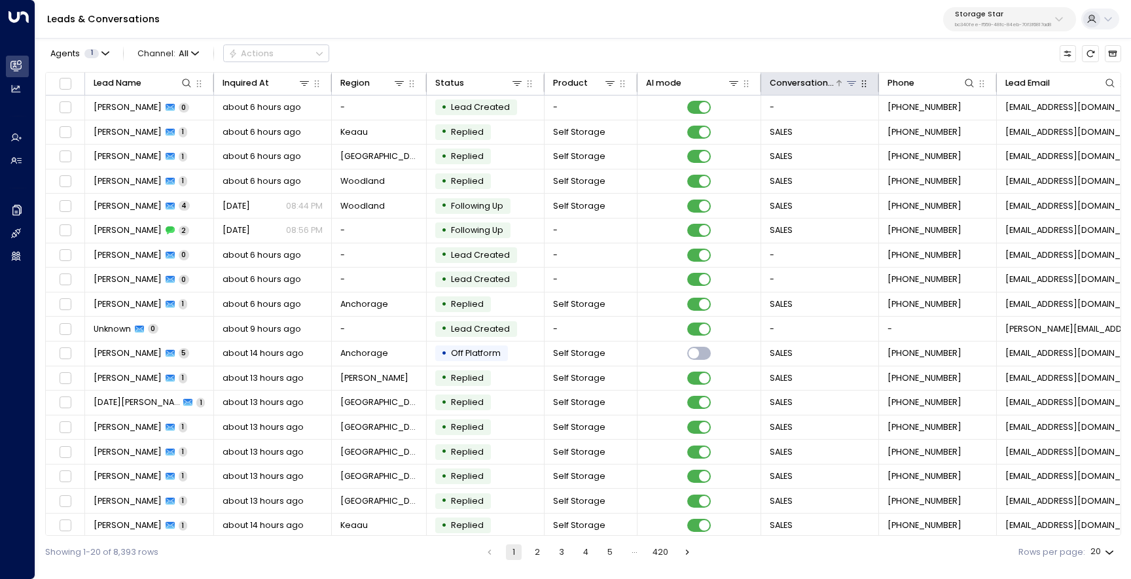
click at [854, 83] on icon at bounding box center [851, 83] width 9 height 5
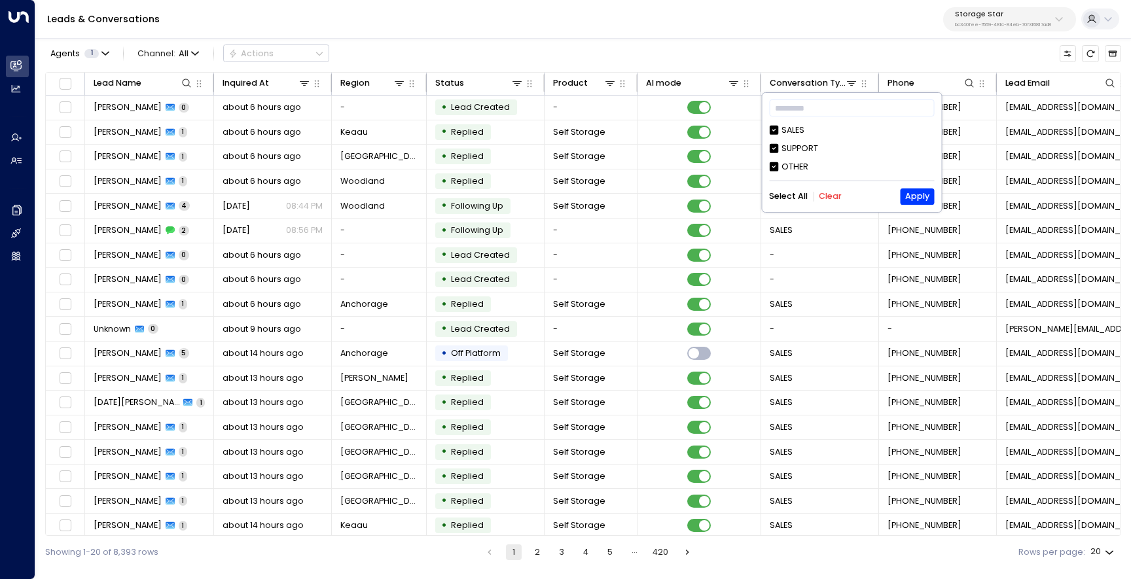
click at [783, 165] on div "OTHER" at bounding box center [795, 167] width 27 height 12
click at [901, 190] on button "Apply" at bounding box center [917, 197] width 33 height 16
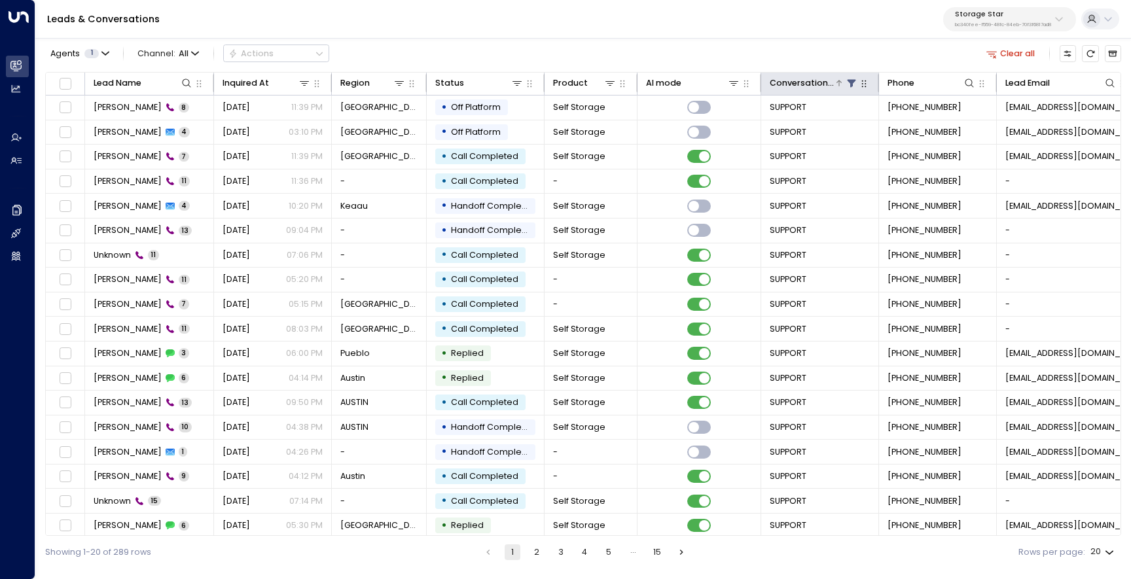
click at [855, 88] on button at bounding box center [852, 83] width 13 height 13
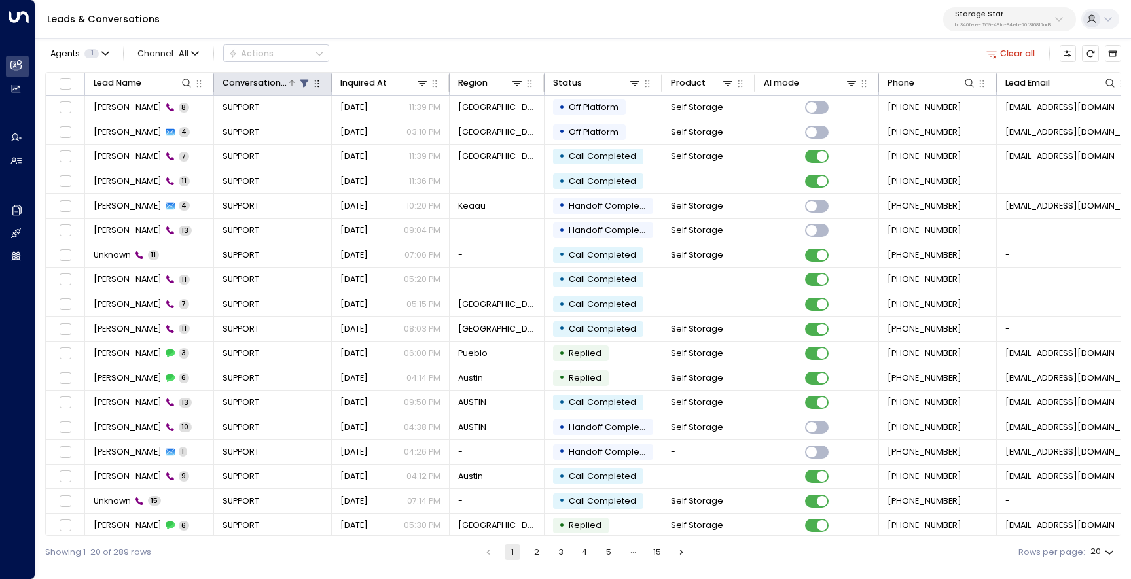
click at [307, 85] on icon at bounding box center [304, 83] width 10 height 10
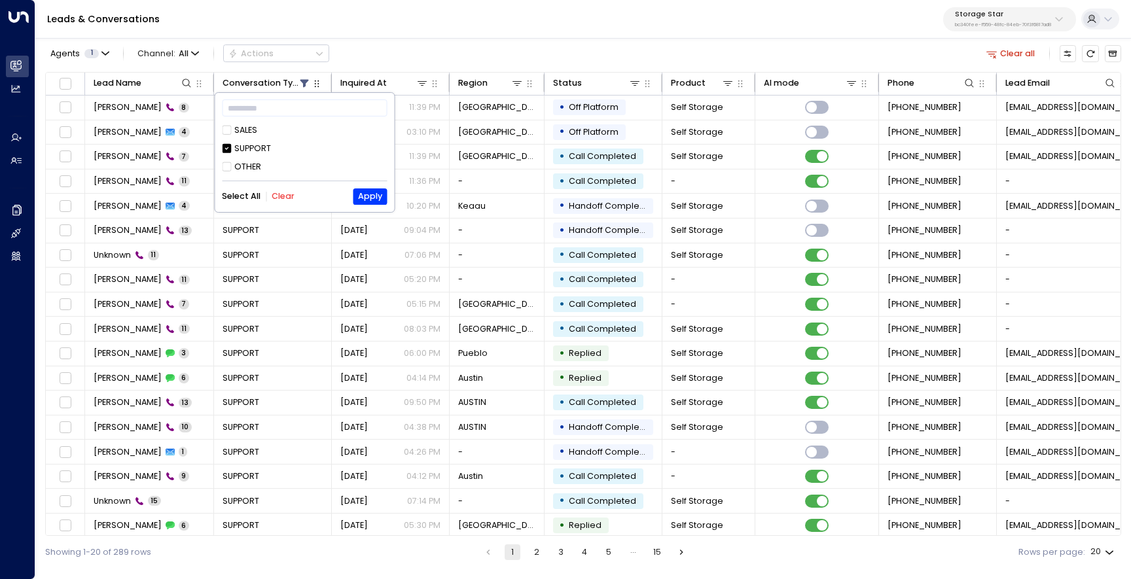
click at [420, 41] on div "Agents 1 Channel: All Actions Clear all" at bounding box center [583, 53] width 1076 height 25
